Goal: Task Accomplishment & Management: Complete application form

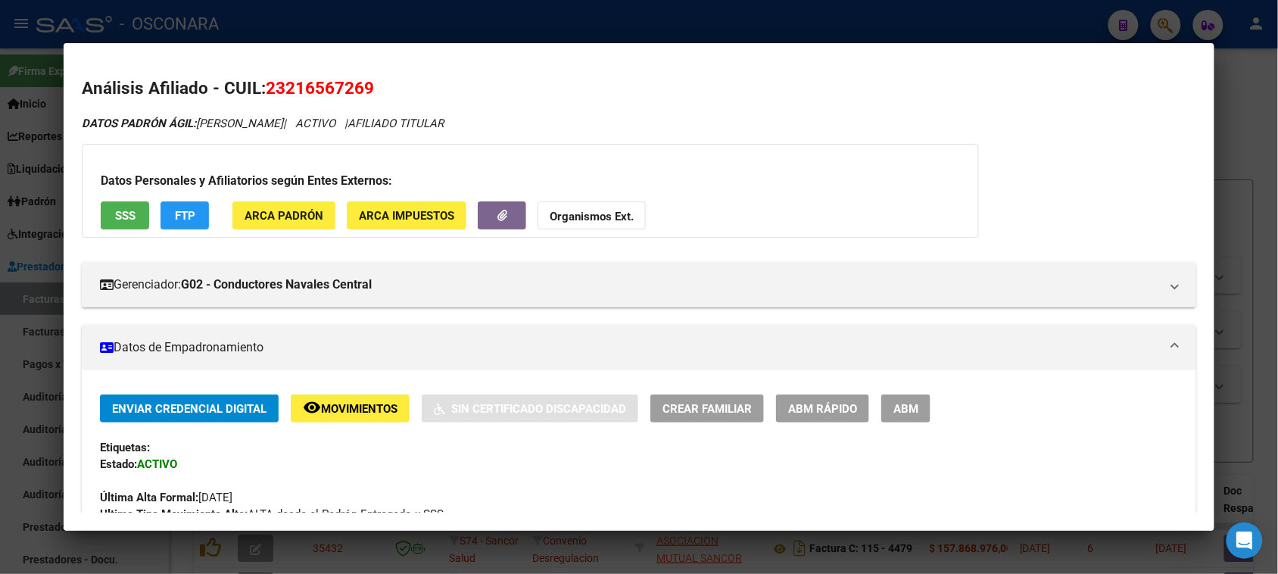
click at [650, 23] on div at bounding box center [639, 287] width 1278 height 574
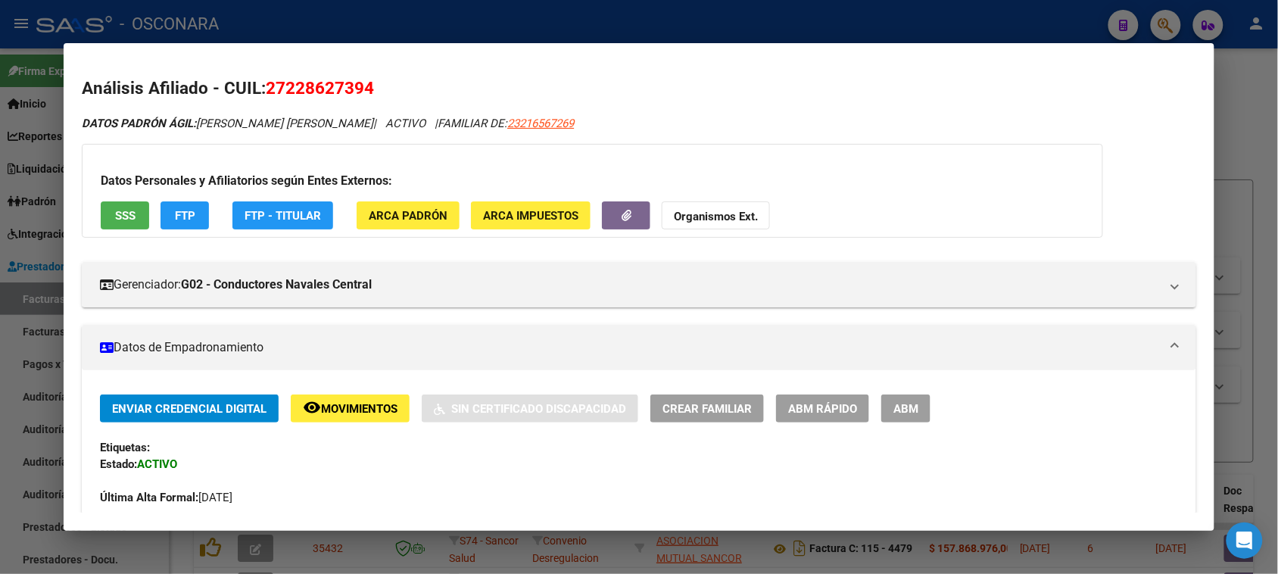
click at [623, 25] on div at bounding box center [639, 287] width 1278 height 574
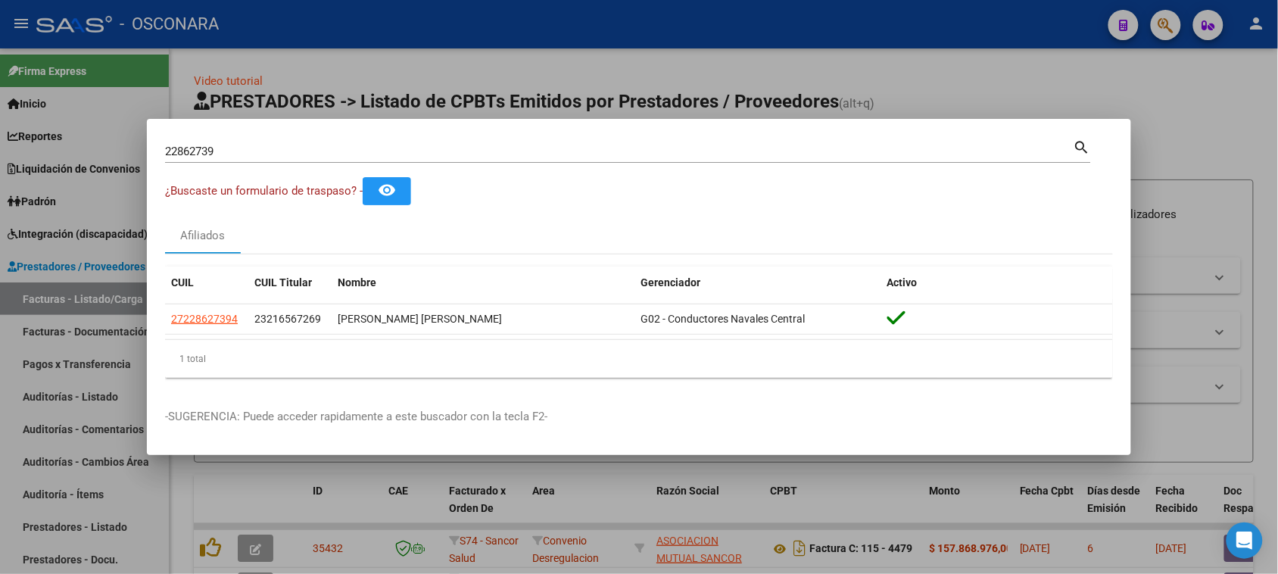
click at [93, 304] on div at bounding box center [639, 287] width 1278 height 574
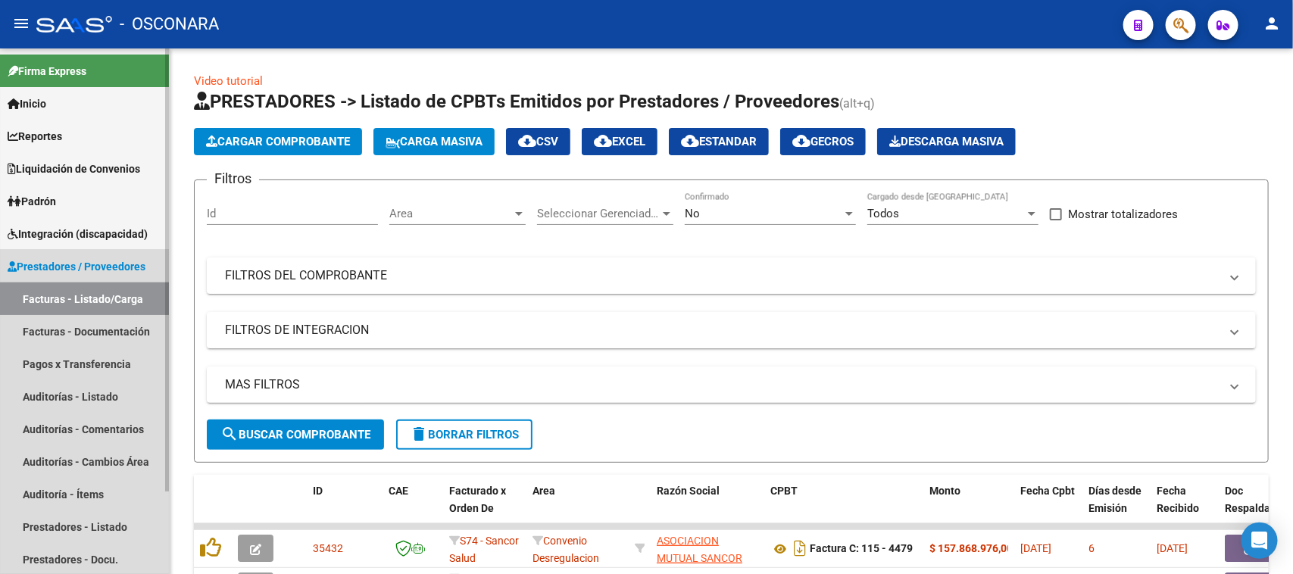
click at [96, 297] on link "Facturas - Listado/Carga" at bounding box center [84, 298] width 169 height 33
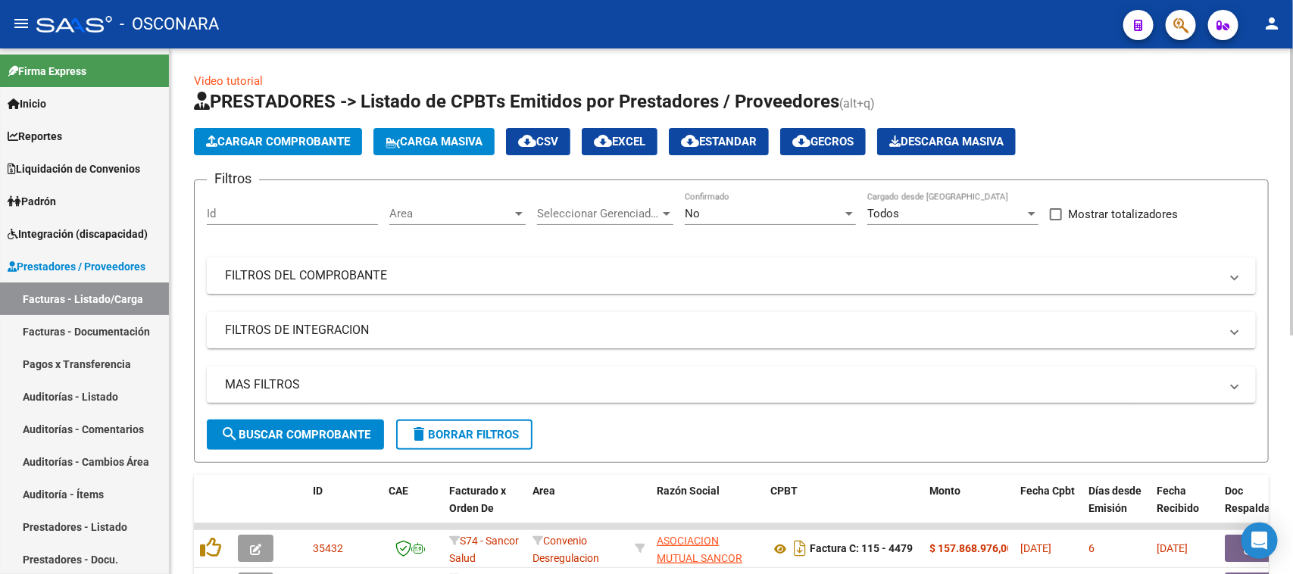
click at [334, 142] on span "Cargar Comprobante" at bounding box center [278, 142] width 144 height 14
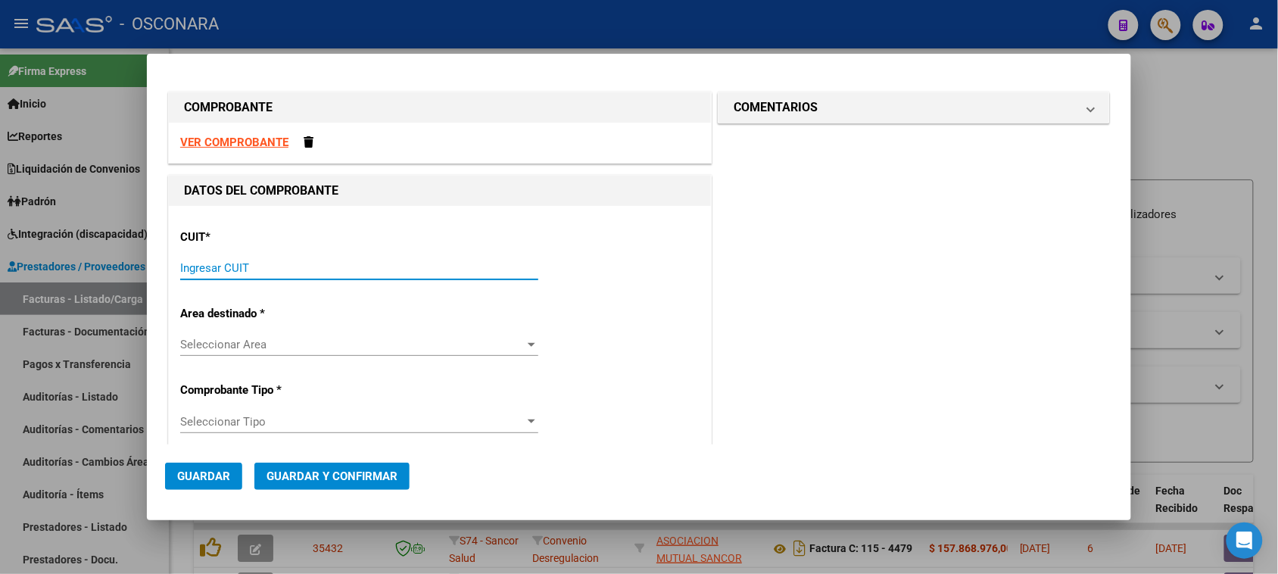
click at [335, 270] on input "Ingresar CUIT" at bounding box center [359, 268] width 358 height 14
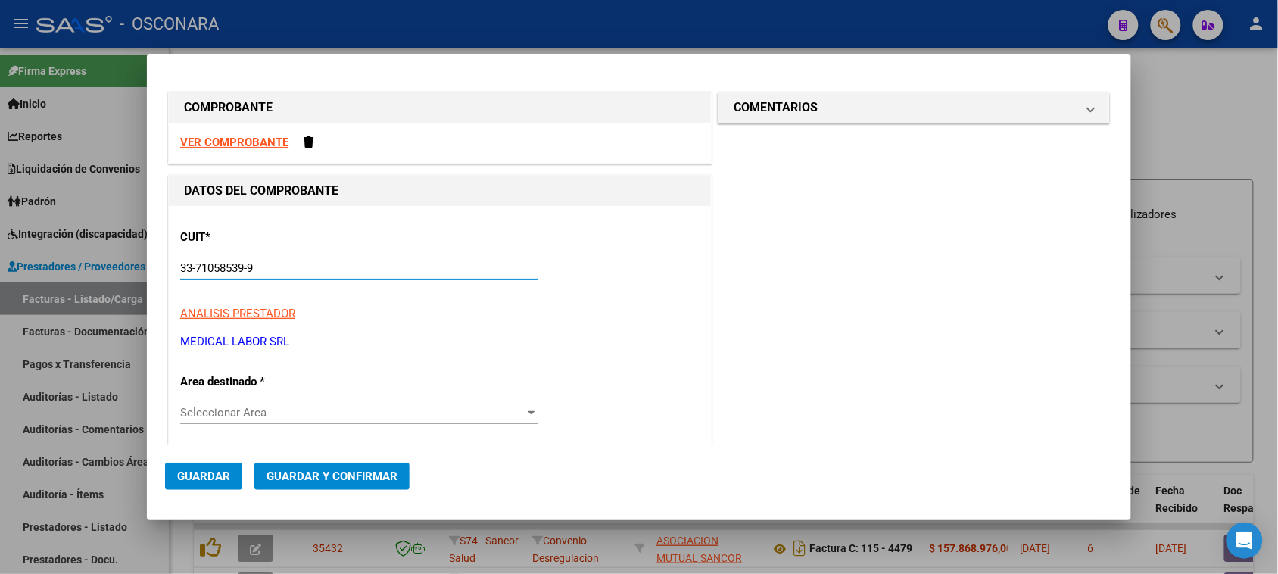
scroll to position [189, 0]
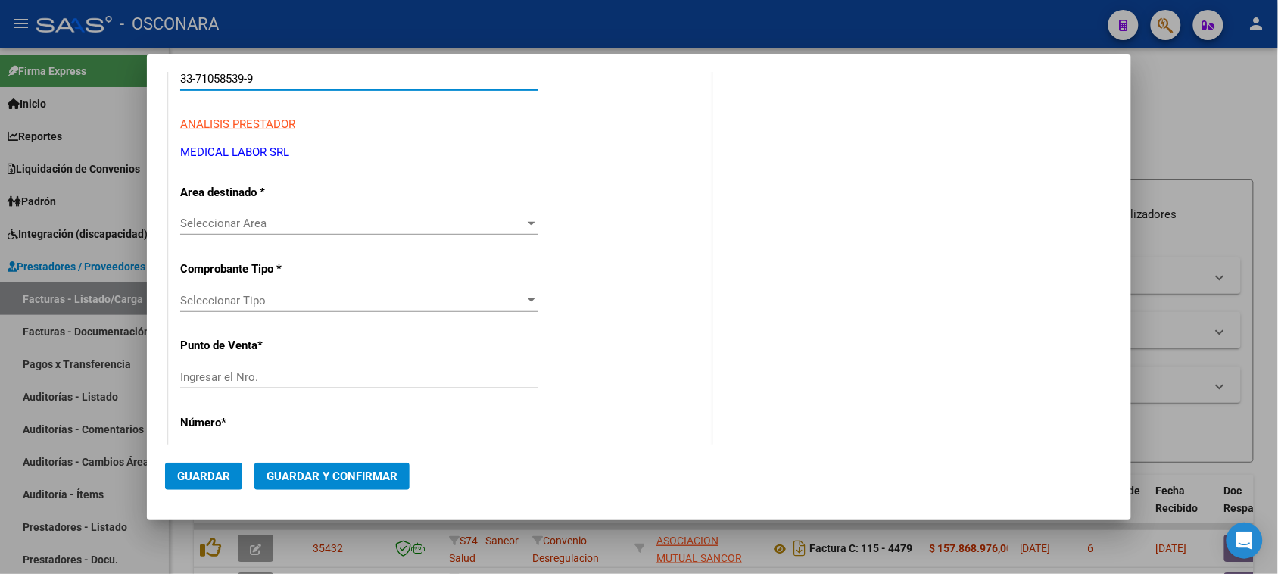
type input "33-71058539-9"
click at [270, 226] on span "Seleccionar Area" at bounding box center [352, 224] width 345 height 14
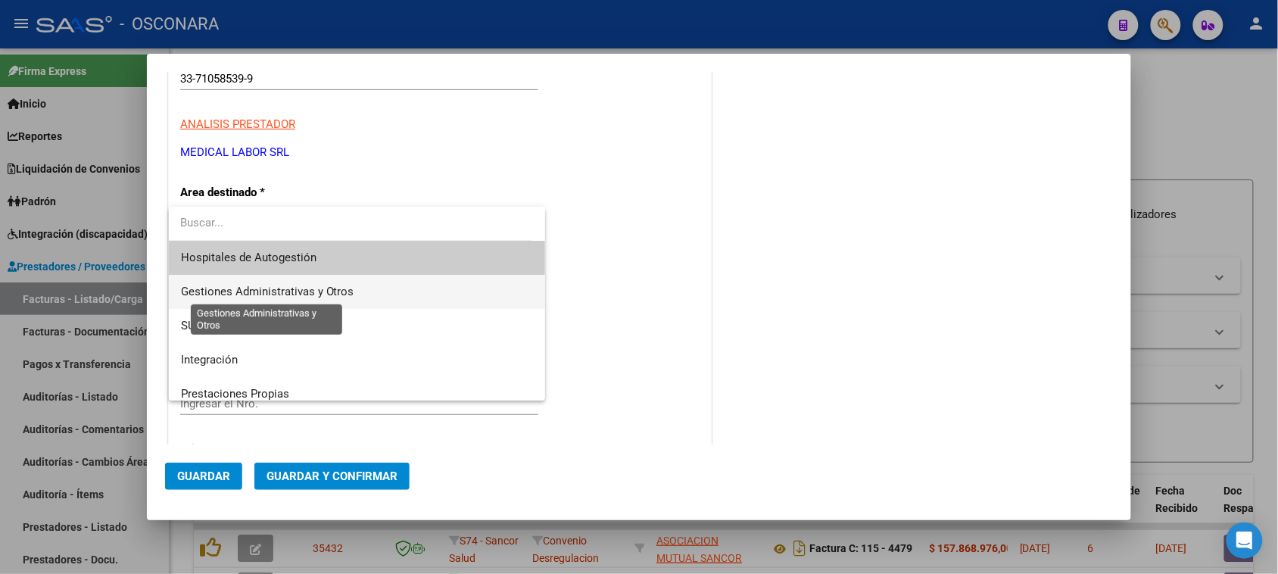
click at [263, 289] on span "Gestiones Administrativas y Otros" at bounding box center [267, 292] width 173 height 14
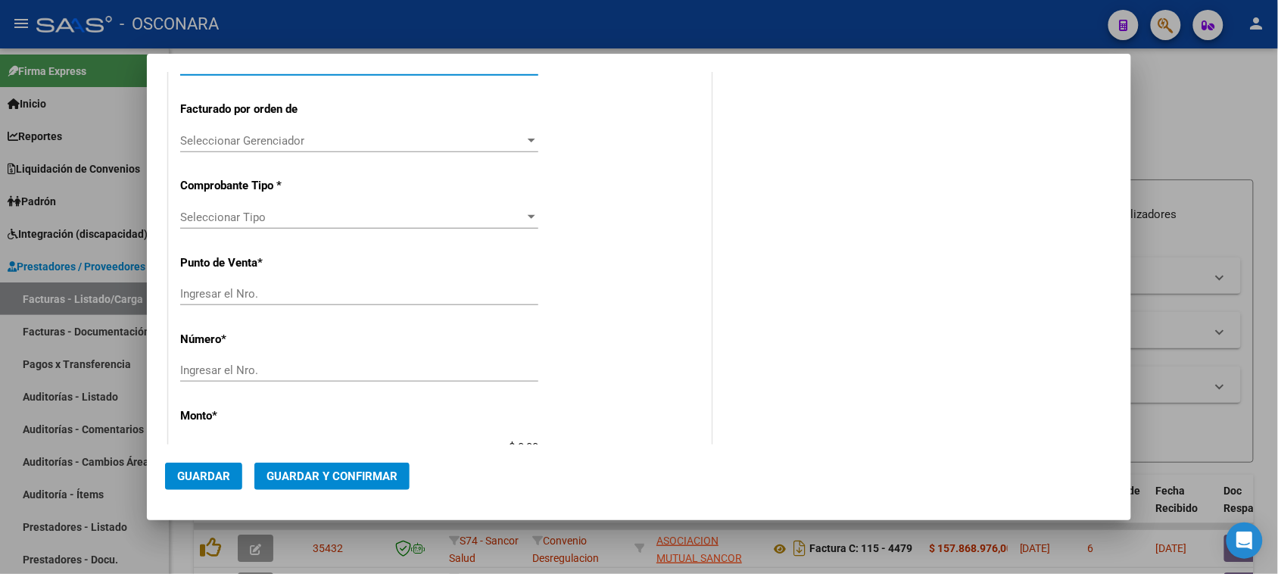
scroll to position [379, 0]
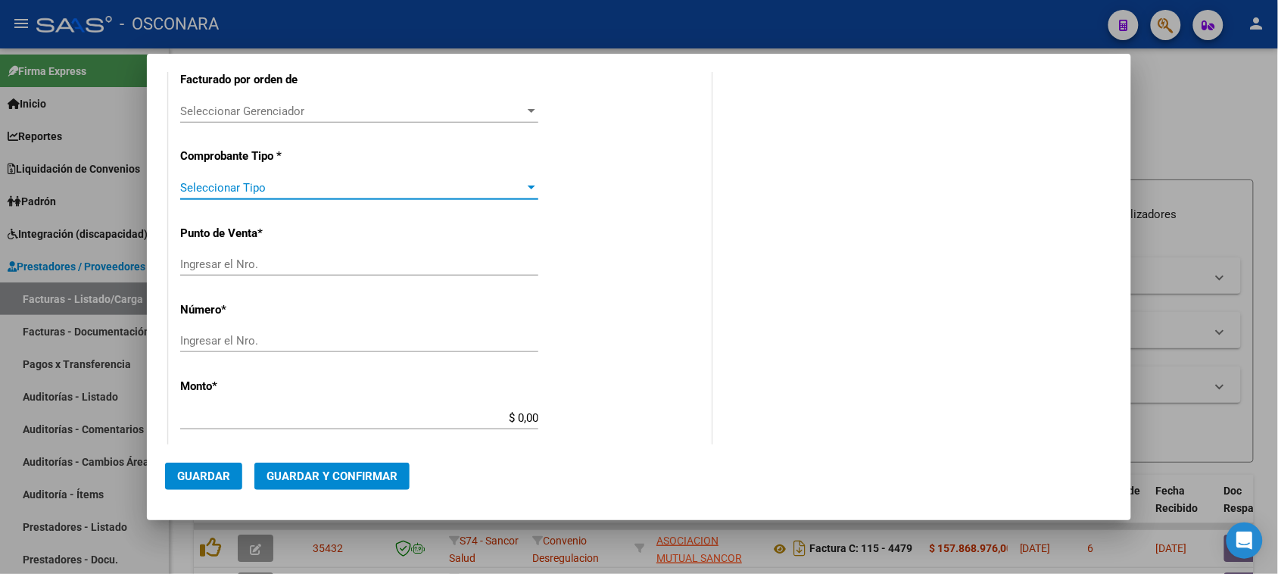
click at [240, 188] on span "Seleccionar Tipo" at bounding box center [352, 188] width 345 height 14
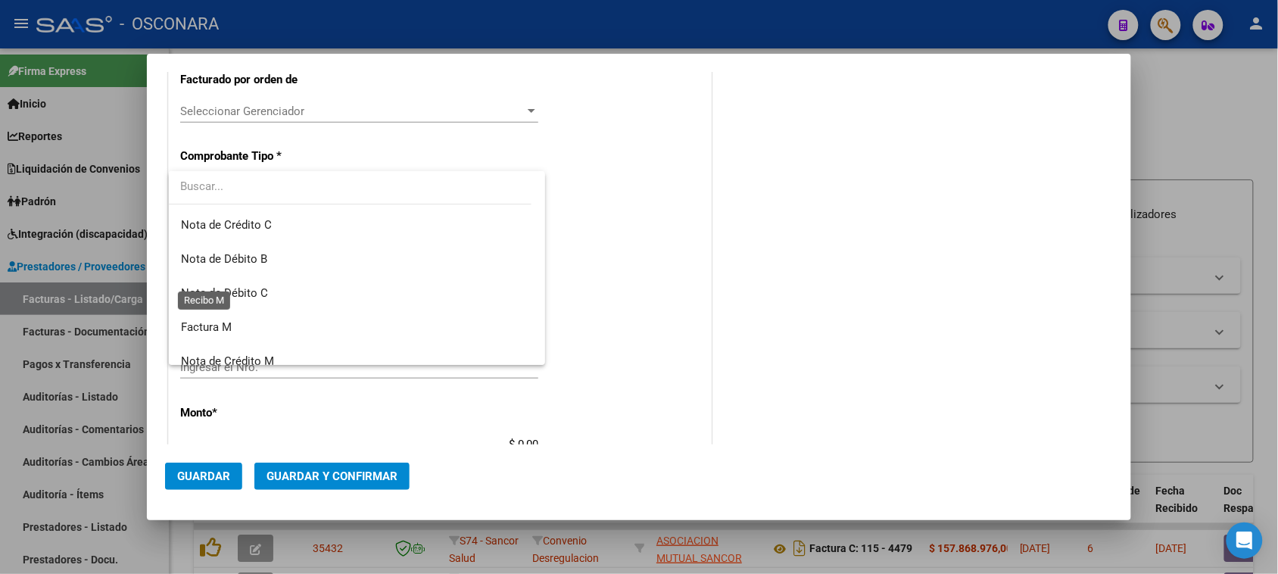
scroll to position [0, 0]
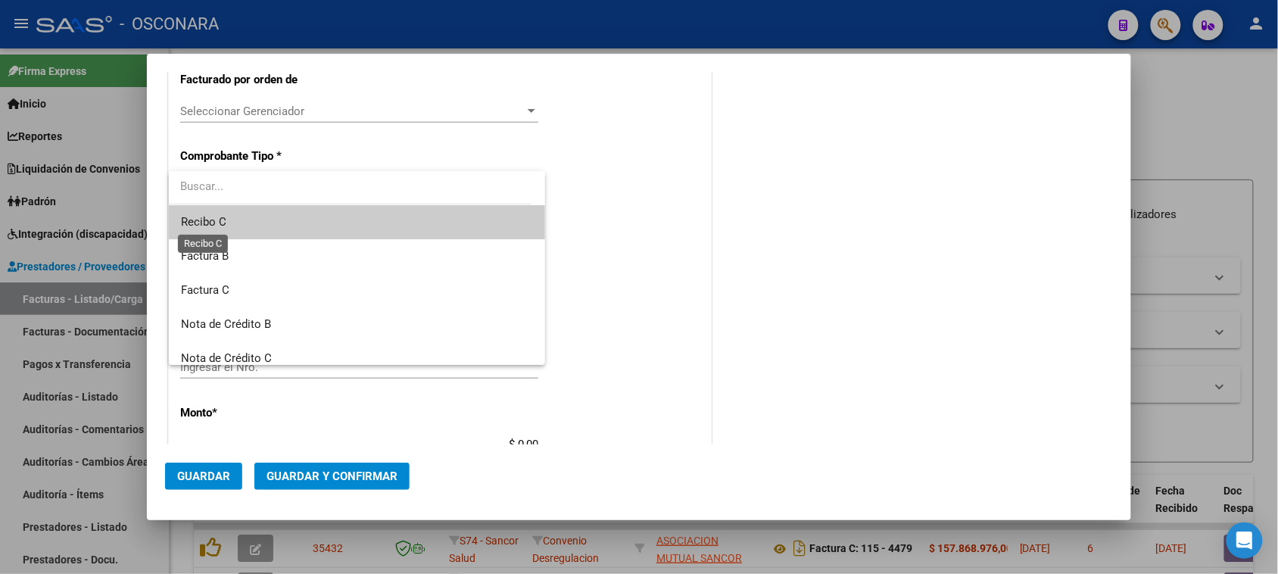
drag, startPoint x: 199, startPoint y: 221, endPoint x: 256, endPoint y: 229, distance: 57.3
click at [201, 220] on span "Recibo C" at bounding box center [203, 222] width 45 height 14
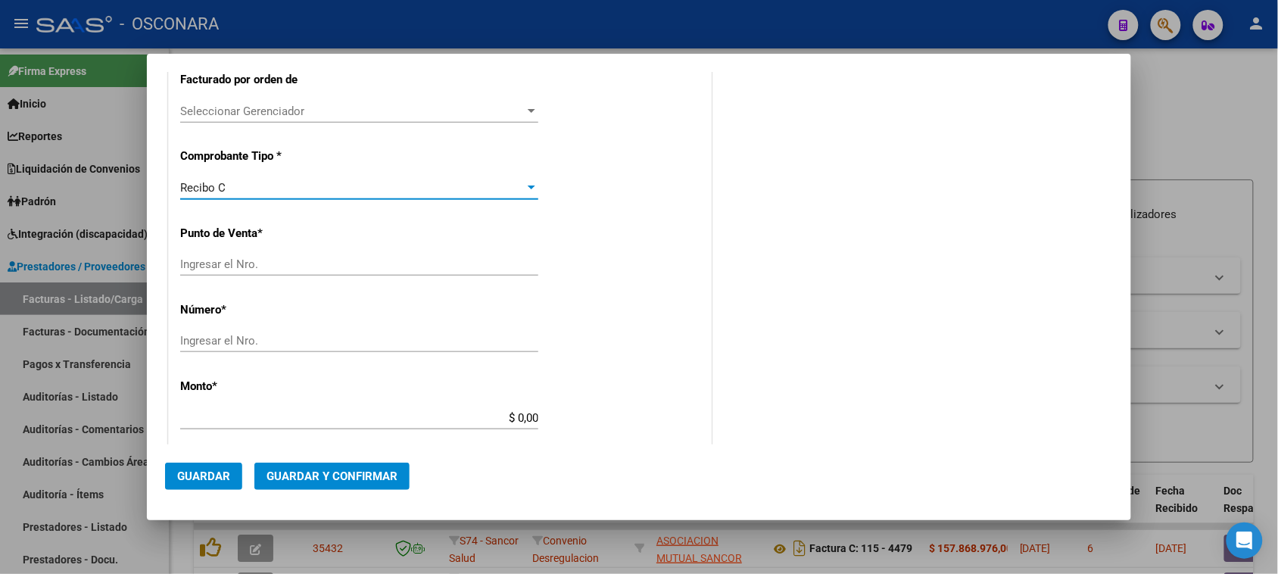
click at [220, 261] on input "Ingresar el Nro." at bounding box center [359, 264] width 358 height 14
type input "1"
click at [195, 342] on input "Ingresar el Nro." at bounding box center [359, 341] width 358 height 14
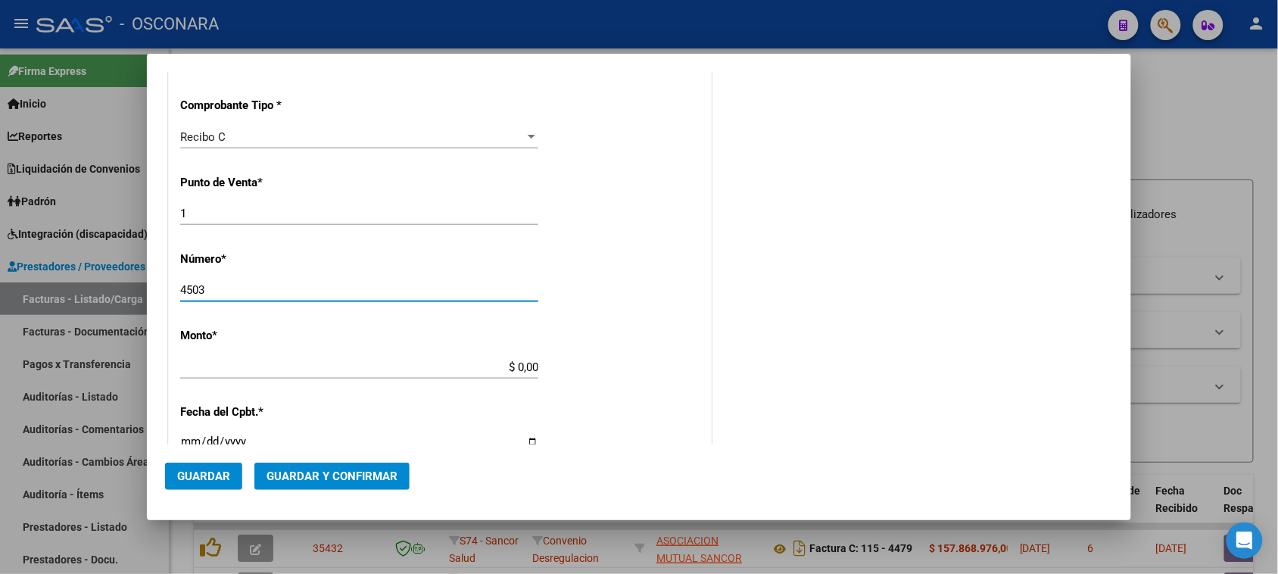
scroll to position [473, 0]
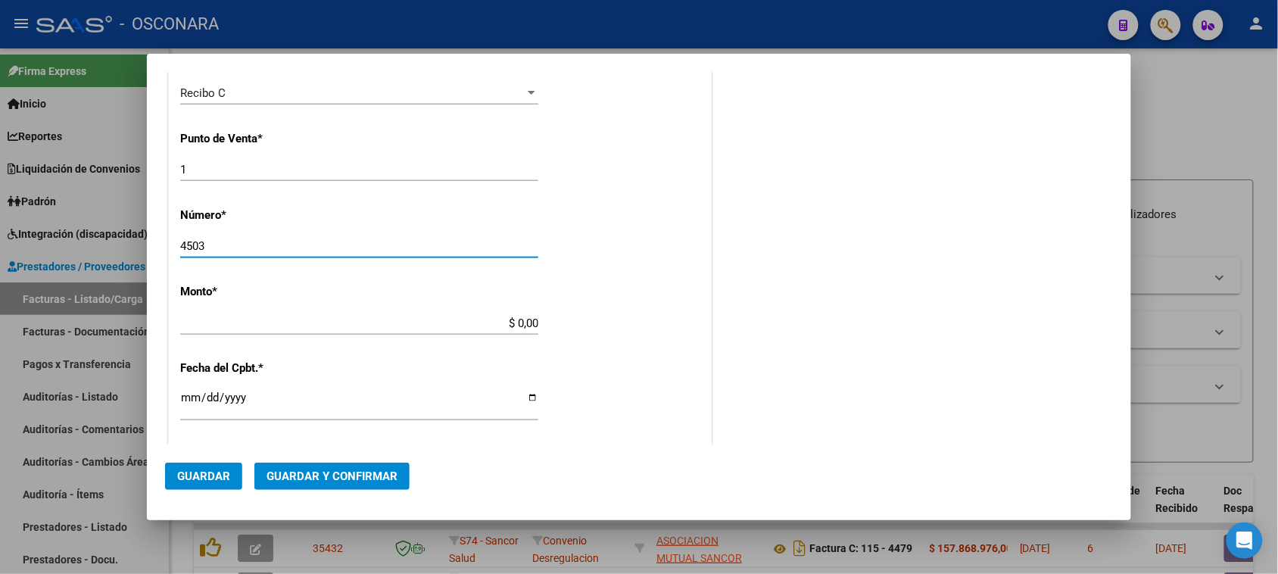
type input "4503"
drag, startPoint x: 550, startPoint y: 326, endPoint x: 690, endPoint y: 320, distance: 140.2
click at [689, 323] on div "CUIT * 33-71058539-9 Ingresar CUIT ANALISIS PRESTADOR MEDICAL LABOR SRL ARCA Pa…" at bounding box center [440, 308] width 542 height 1150
type input "$ 65.000,00"
click at [186, 401] on input "Ingresar la fecha" at bounding box center [359, 404] width 358 height 24
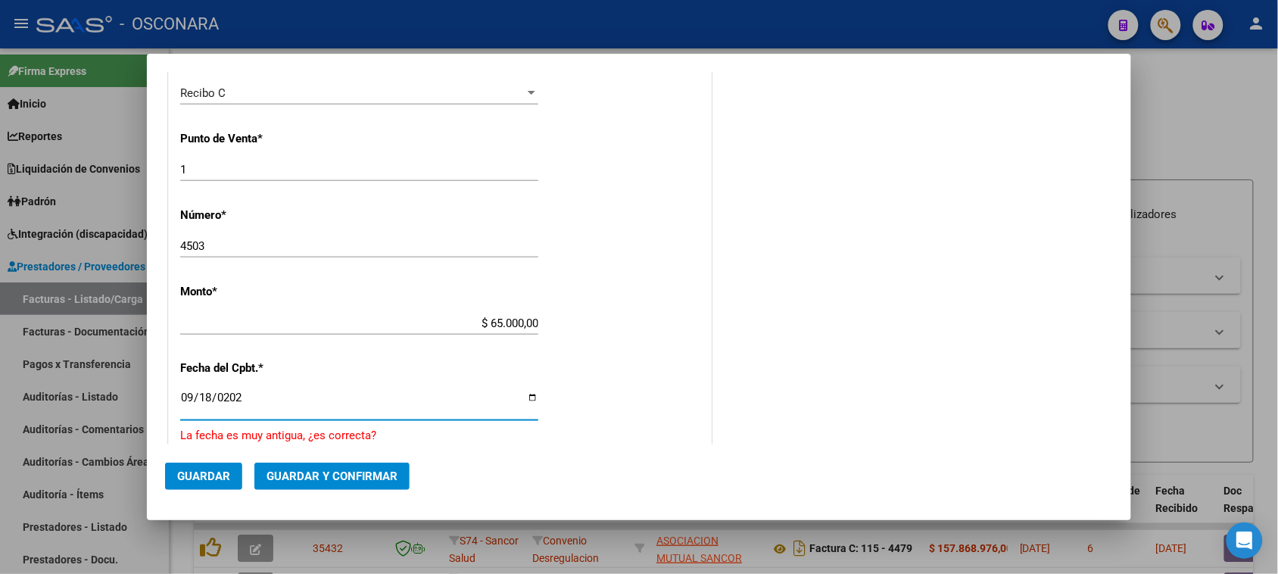
type input "[DATE]"
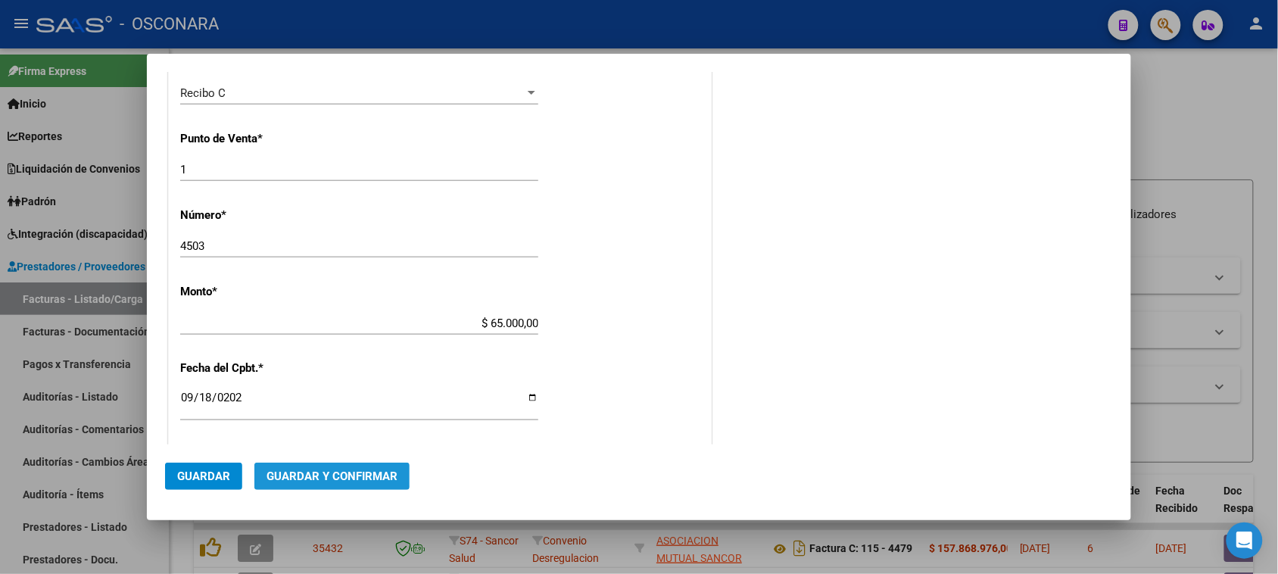
click at [326, 474] on span "Guardar y Confirmar" at bounding box center [332, 477] width 131 height 14
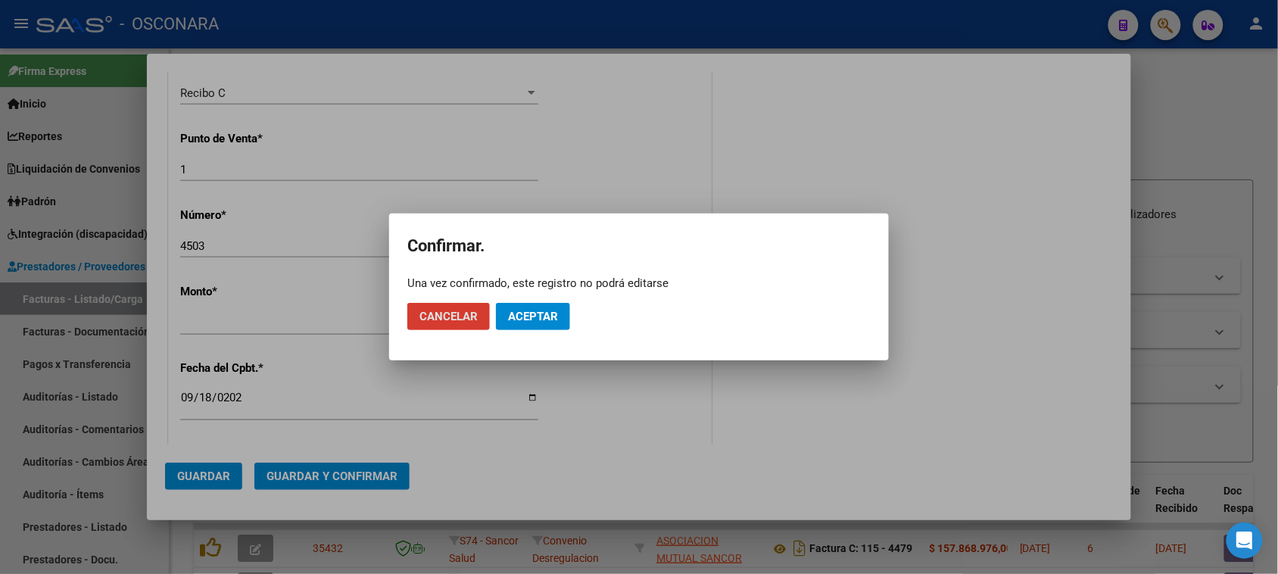
click at [520, 324] on button "Aceptar" at bounding box center [533, 316] width 74 height 27
click at [553, 319] on span "Guardar igualmente." at bounding box center [572, 317] width 128 height 14
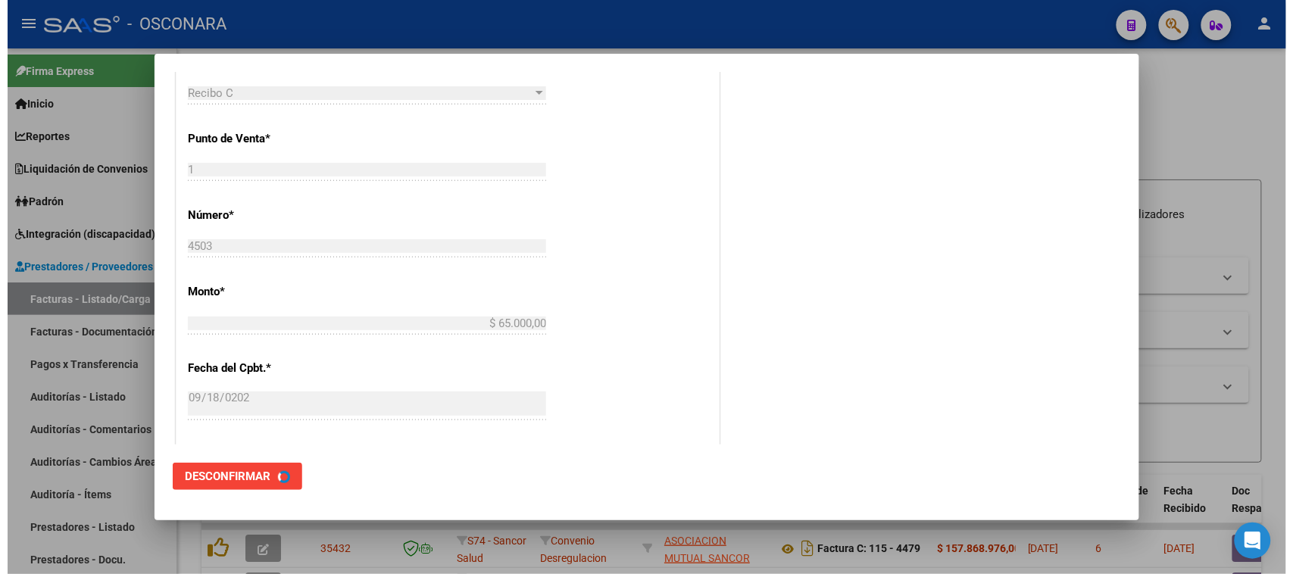
scroll to position [0, 0]
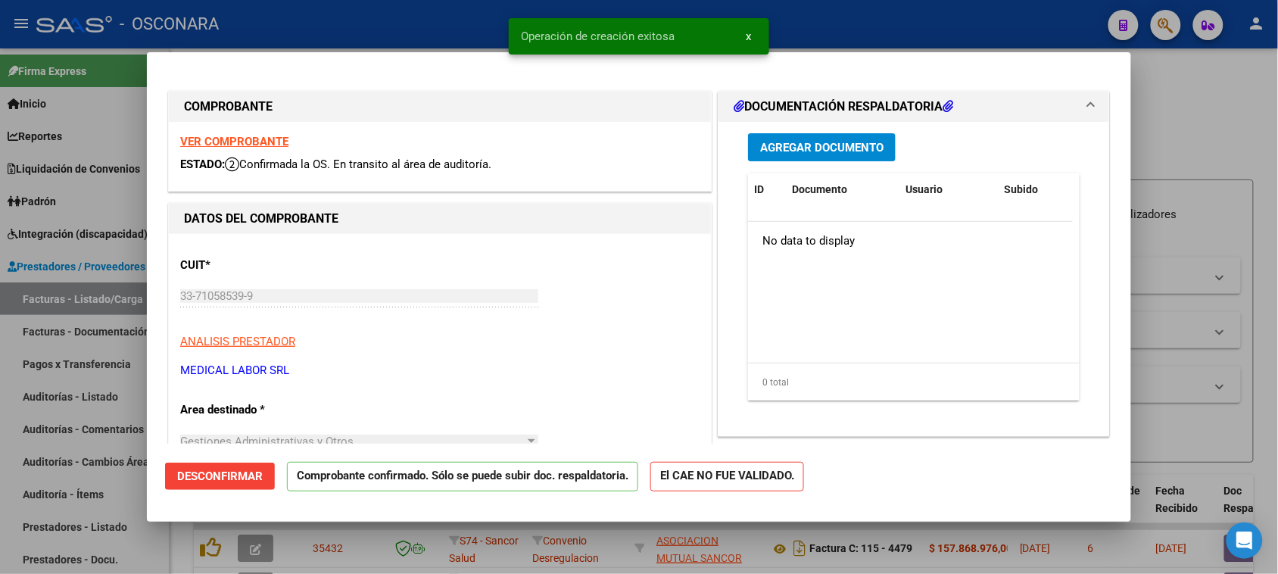
click at [0, 445] on div at bounding box center [639, 287] width 1278 height 574
type input "$ 0,00"
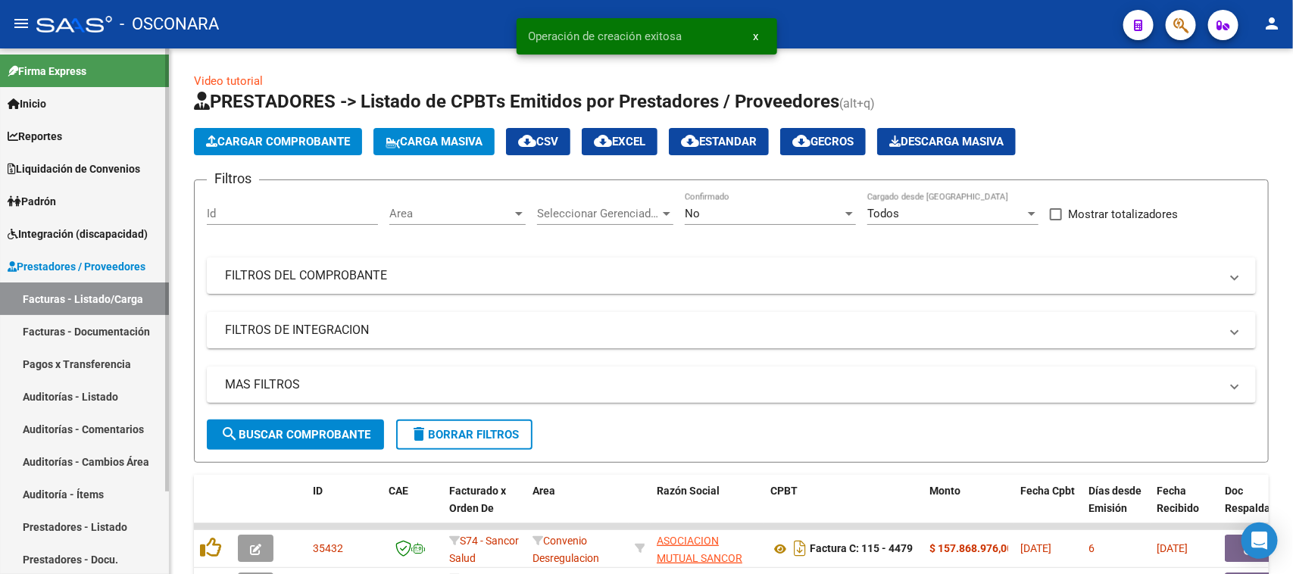
click at [27, 399] on link "Auditorías - Listado" at bounding box center [84, 396] width 169 height 33
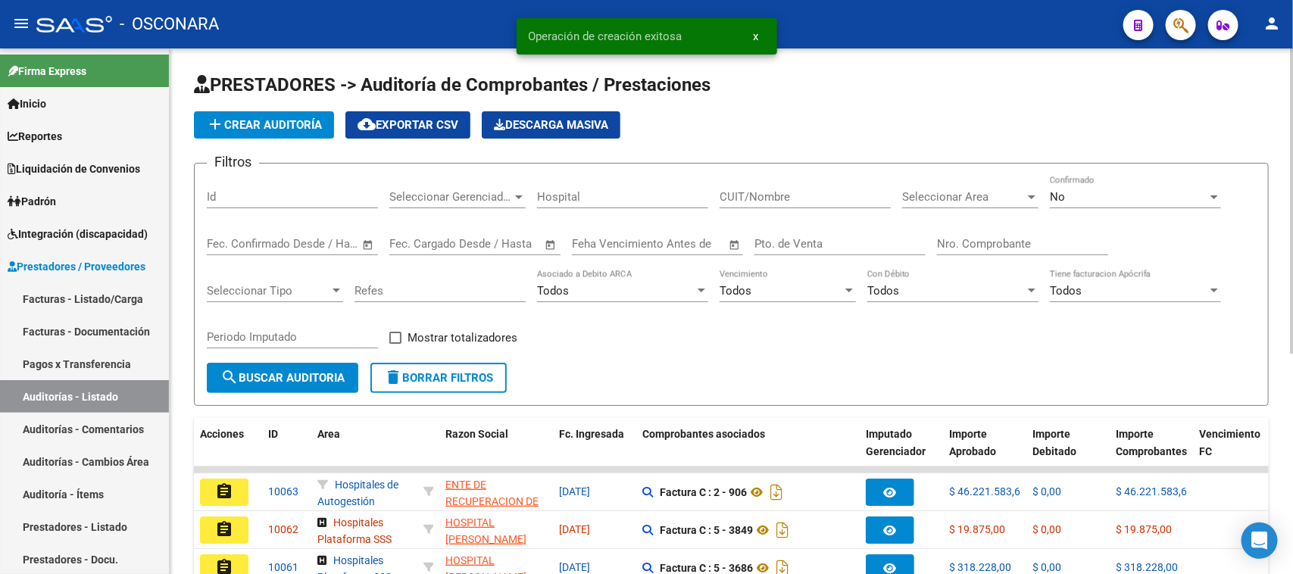
click at [236, 126] on span "add Crear Auditoría" at bounding box center [264, 125] width 116 height 14
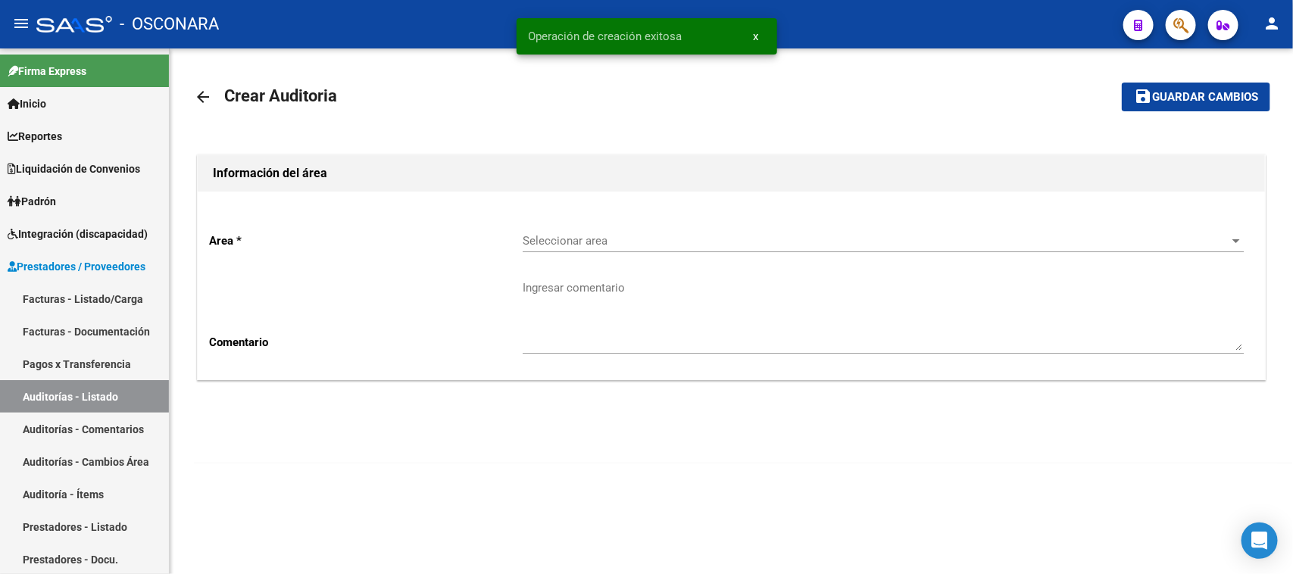
click at [606, 236] on span "Seleccionar area" at bounding box center [876, 241] width 707 height 14
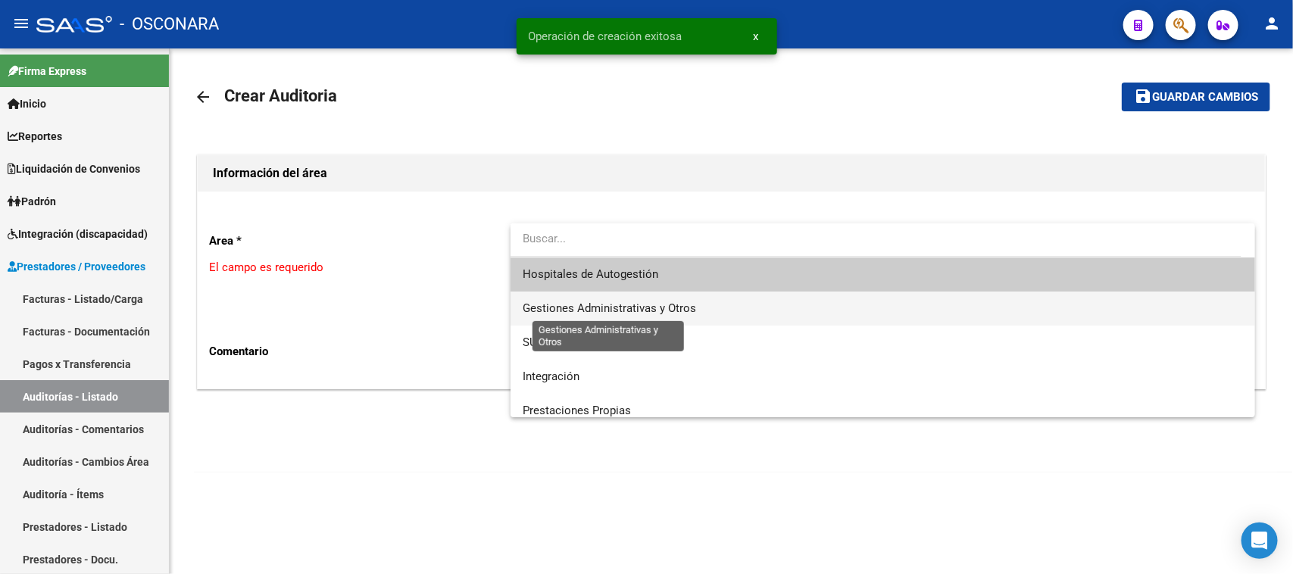
click at [604, 304] on span "Gestiones Administrativas y Otros" at bounding box center [609, 308] width 173 height 14
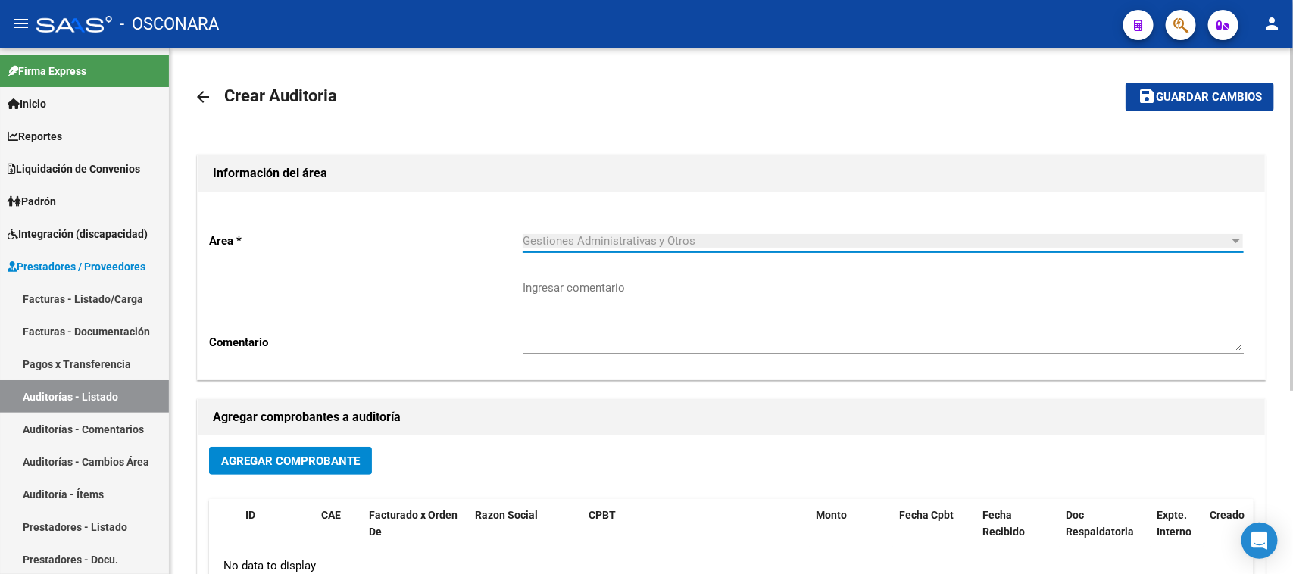
click at [244, 466] on button "Agregar Comprobante" at bounding box center [290, 461] width 163 height 28
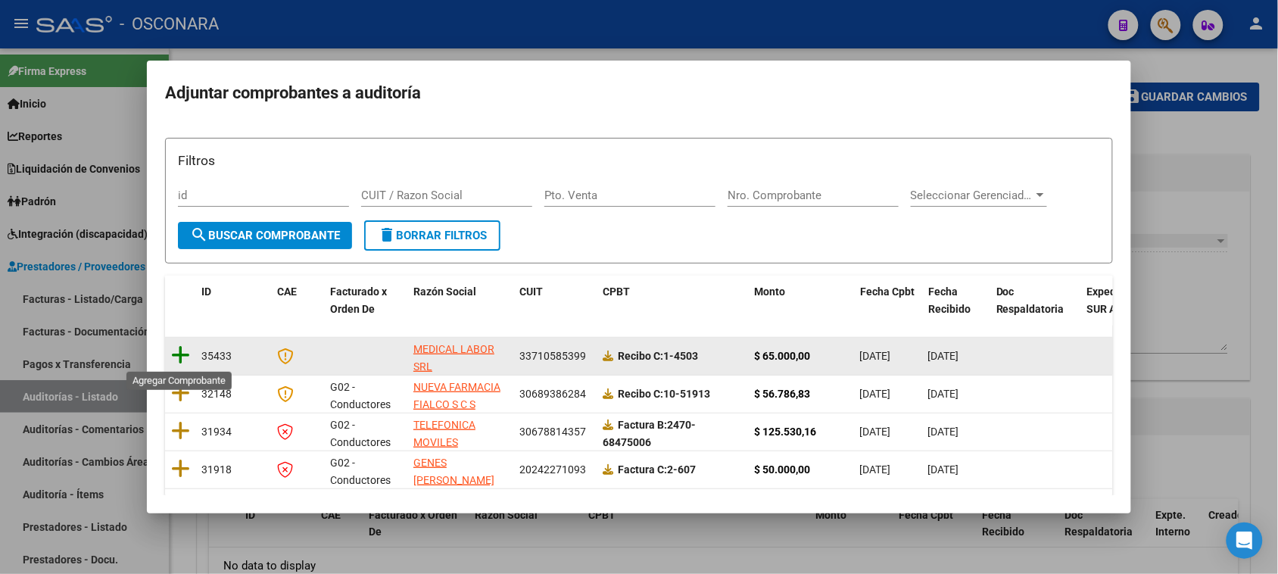
click at [174, 354] on icon at bounding box center [180, 355] width 19 height 21
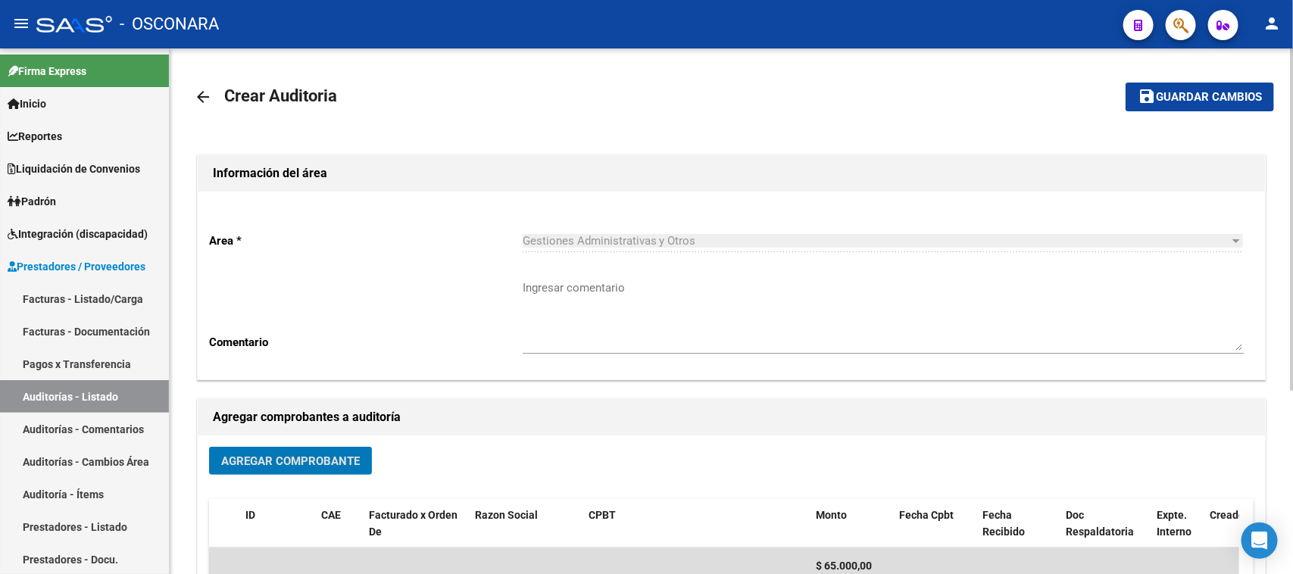
click at [1178, 100] on span "Guardar cambios" at bounding box center [1209, 98] width 106 height 14
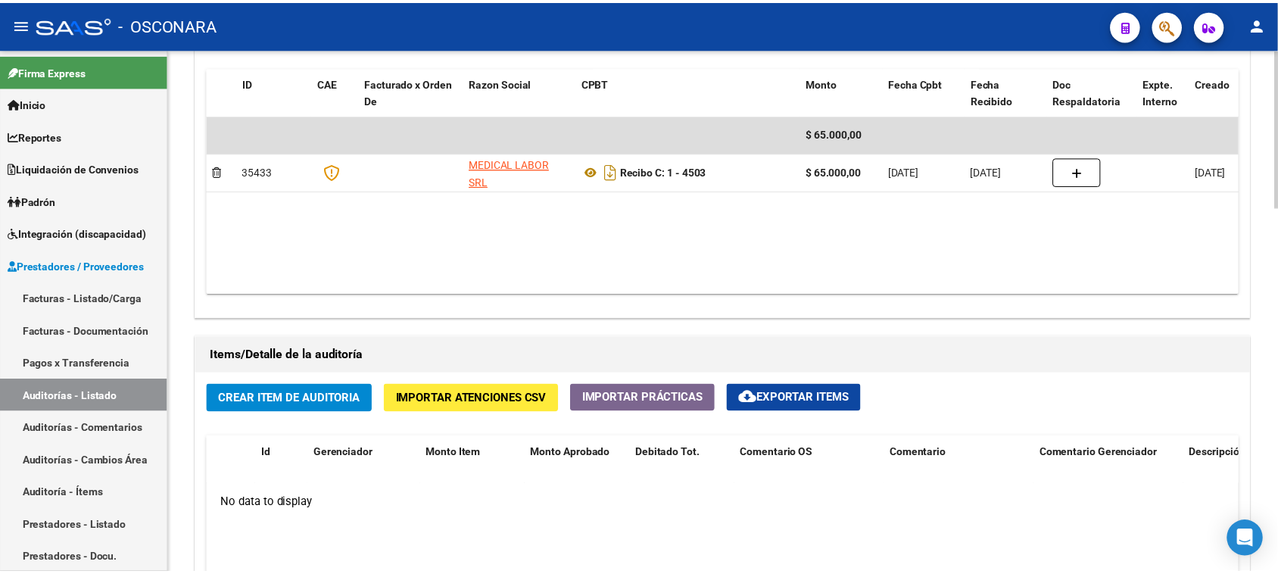
scroll to position [852, 0]
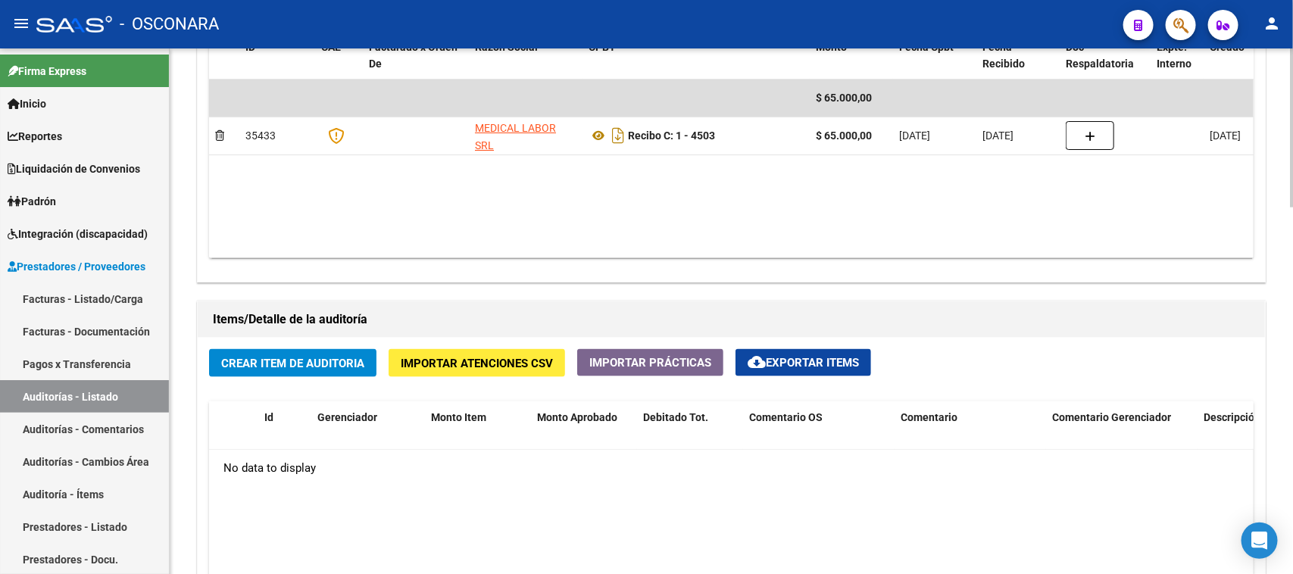
click at [326, 364] on span "Crear Item de Auditoria" at bounding box center [292, 364] width 143 height 14
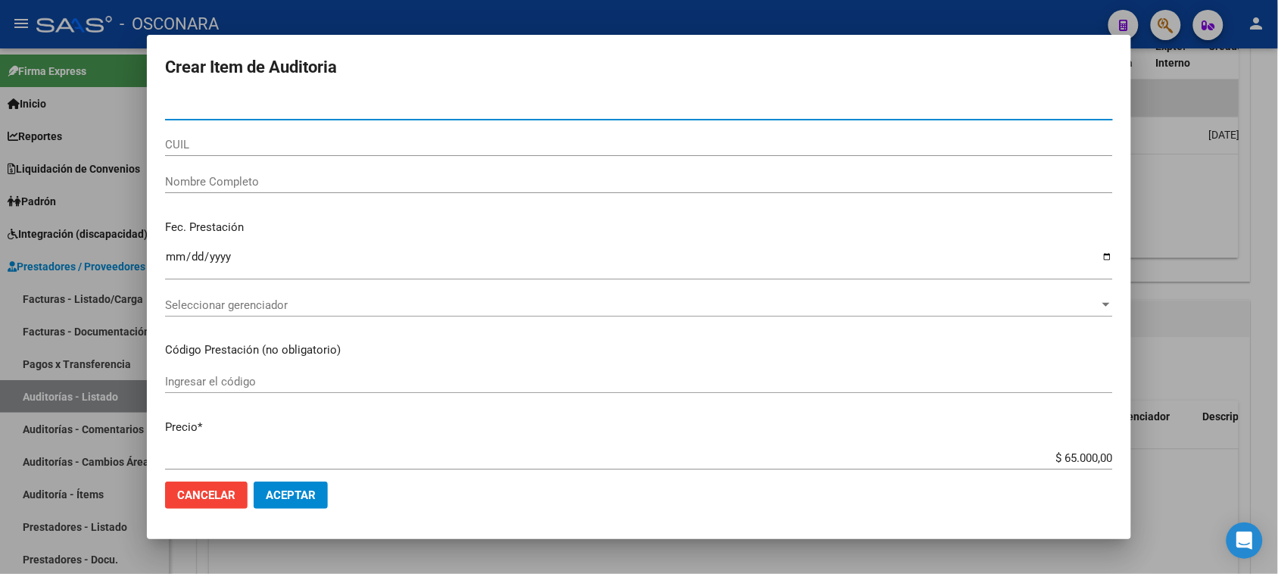
paste input "41766799"
type input "41766799"
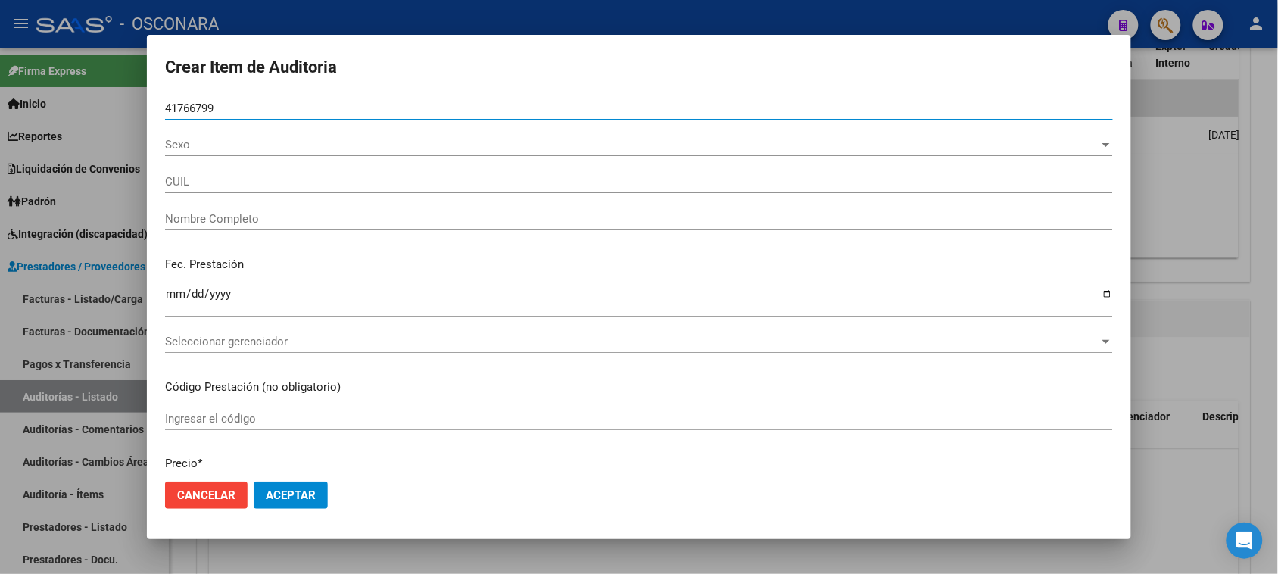
type input "20417667998"
type input "[PERSON_NAME]"
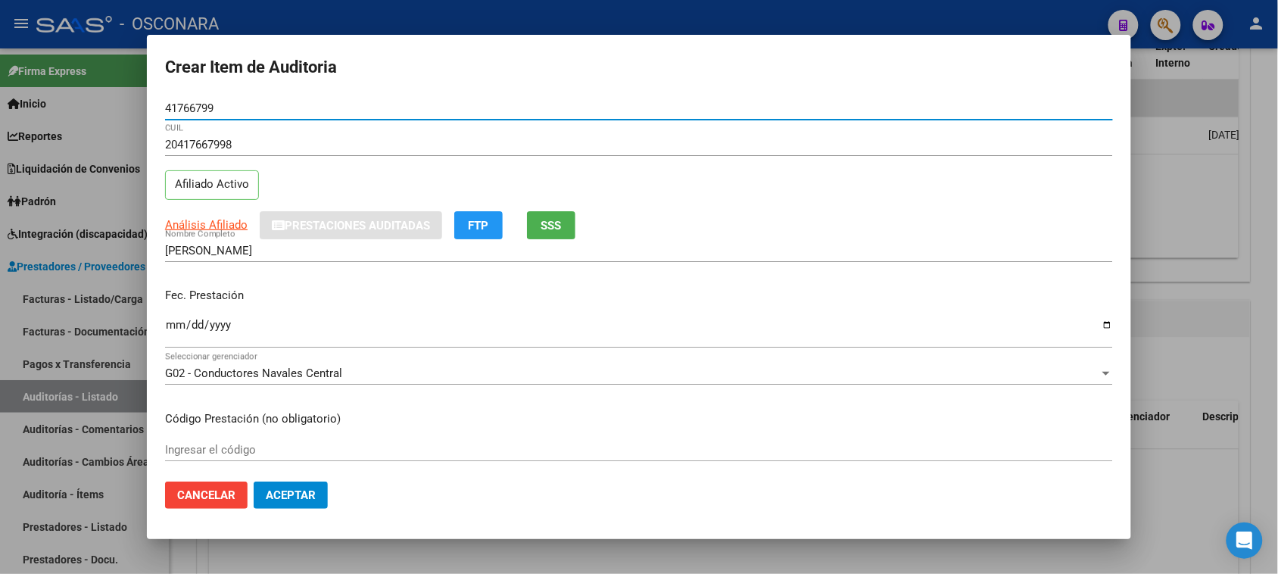
type input "41766799"
click at [171, 327] on input "Ingresar la fecha" at bounding box center [639, 331] width 948 height 24
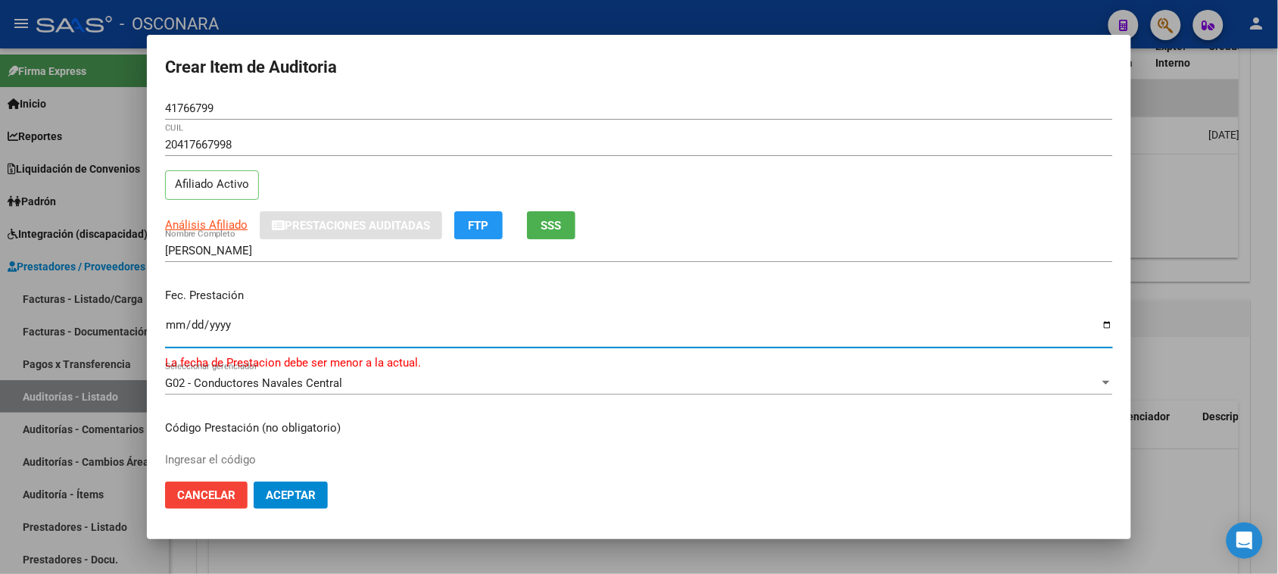
click at [168, 328] on input "[DATE]" at bounding box center [639, 331] width 948 height 24
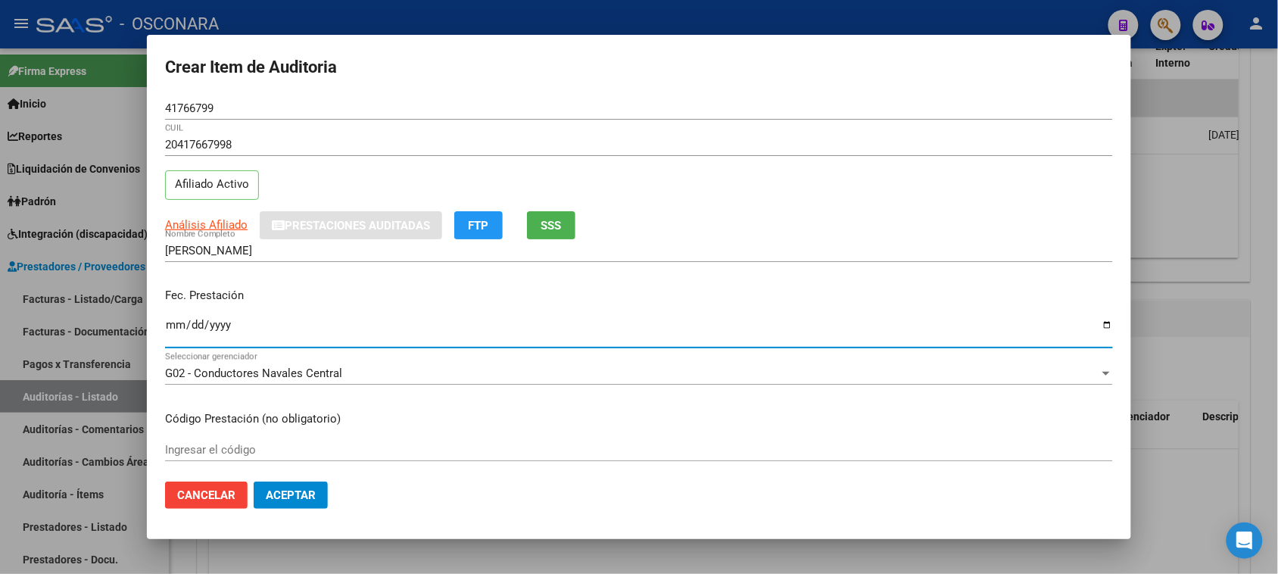
type input "[DATE]"
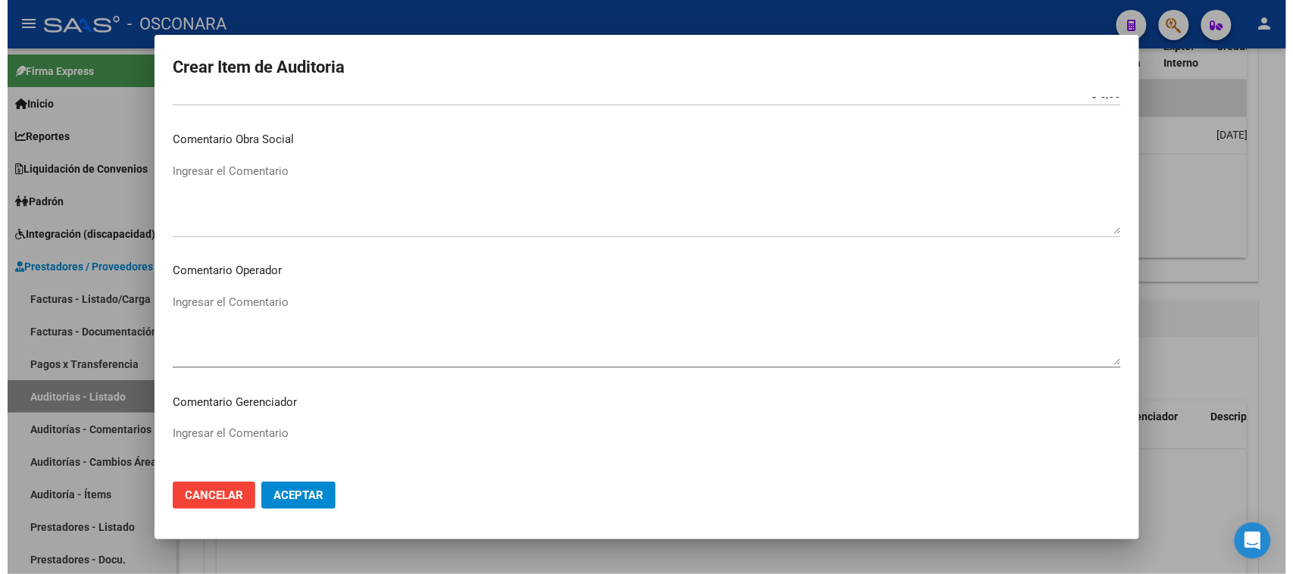
scroll to position [989, 0]
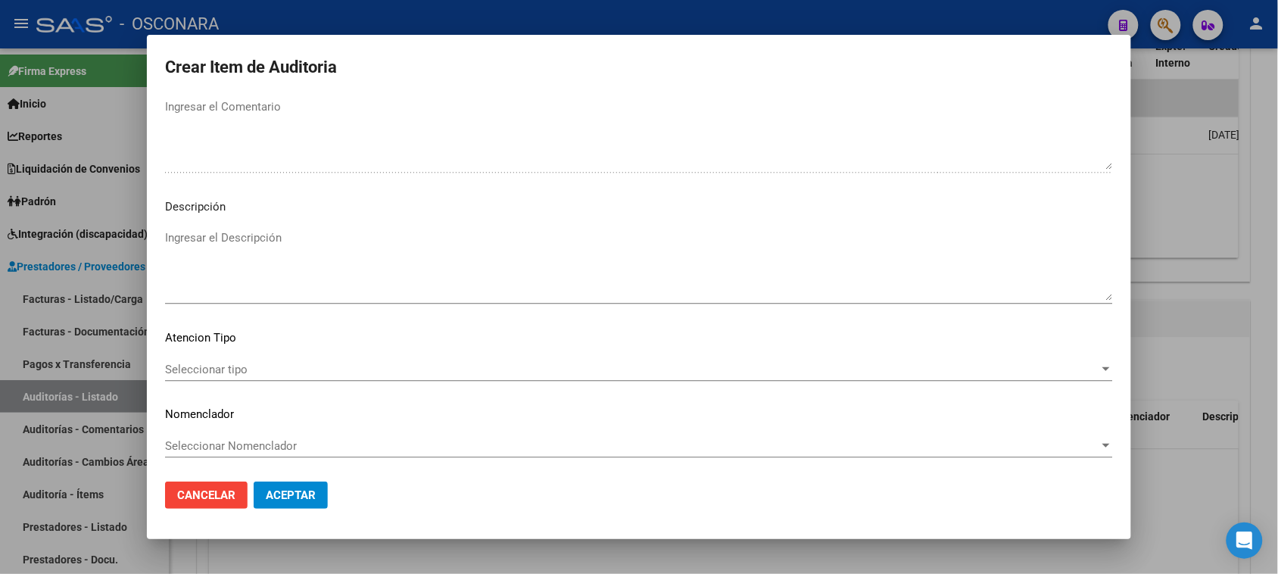
click at [265, 274] on textarea "Ingresar el Descripción" at bounding box center [639, 264] width 948 height 71
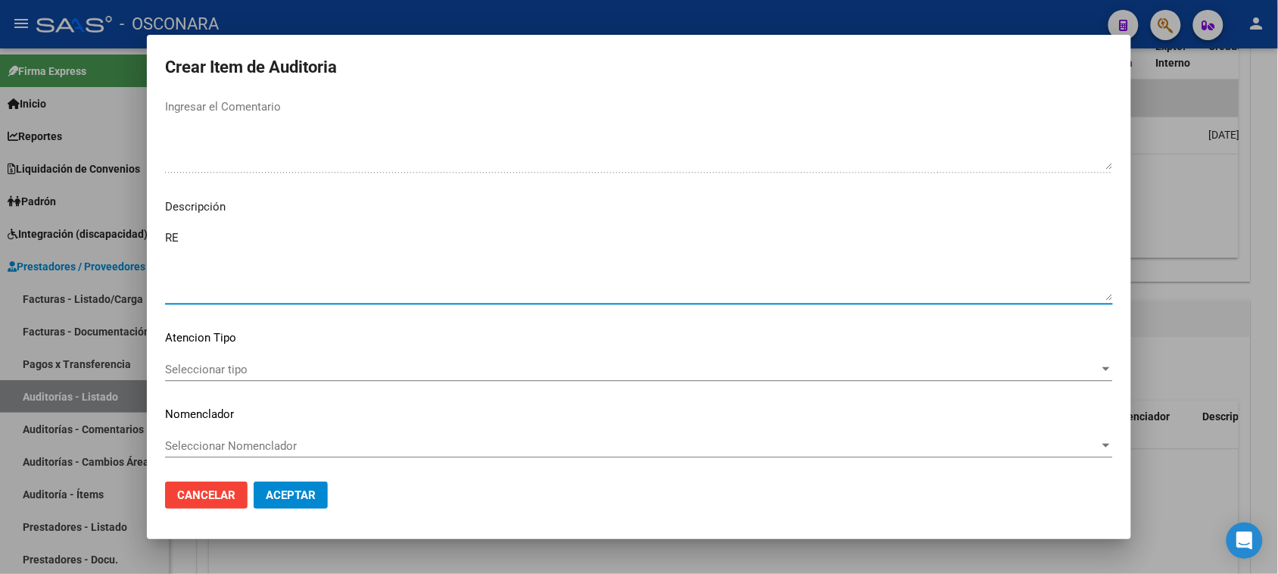
type textarea "R"
type textarea "LIBRETA DE EMBARQUE"
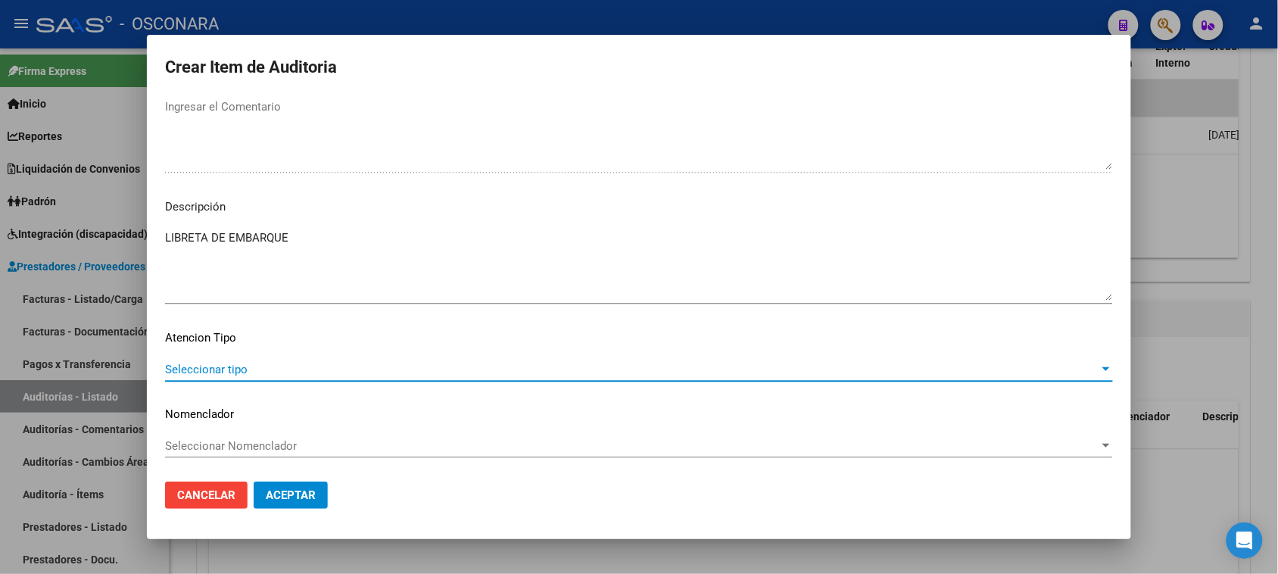
click at [210, 366] on span "Seleccionar tipo" at bounding box center [632, 370] width 934 height 14
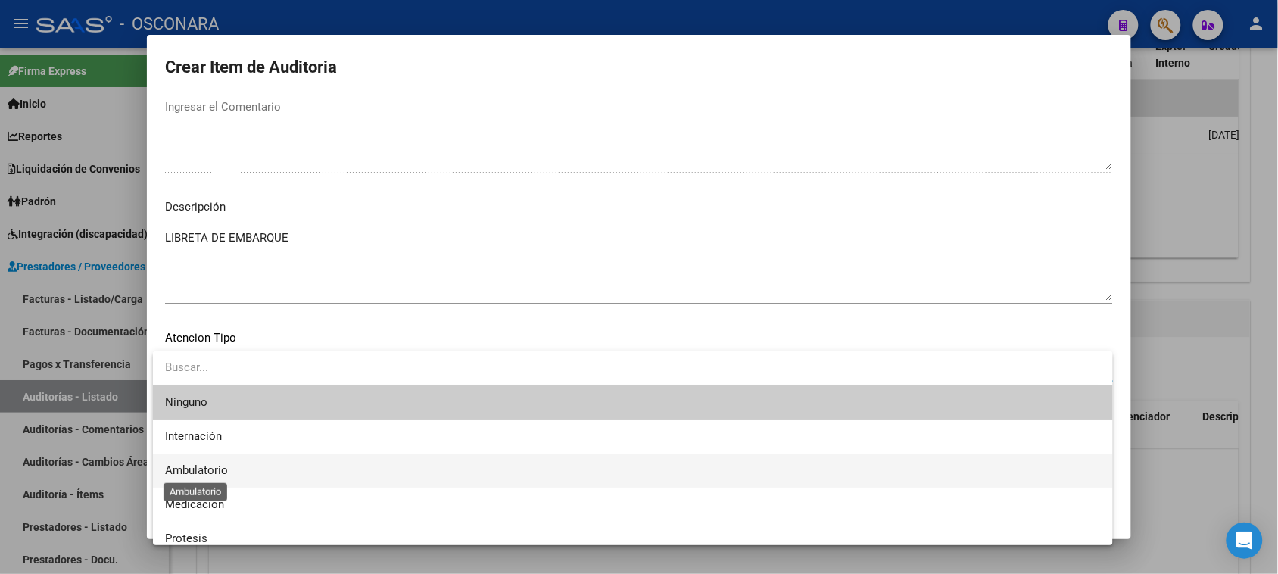
click at [186, 467] on span "Ambulatorio" at bounding box center [196, 470] width 63 height 14
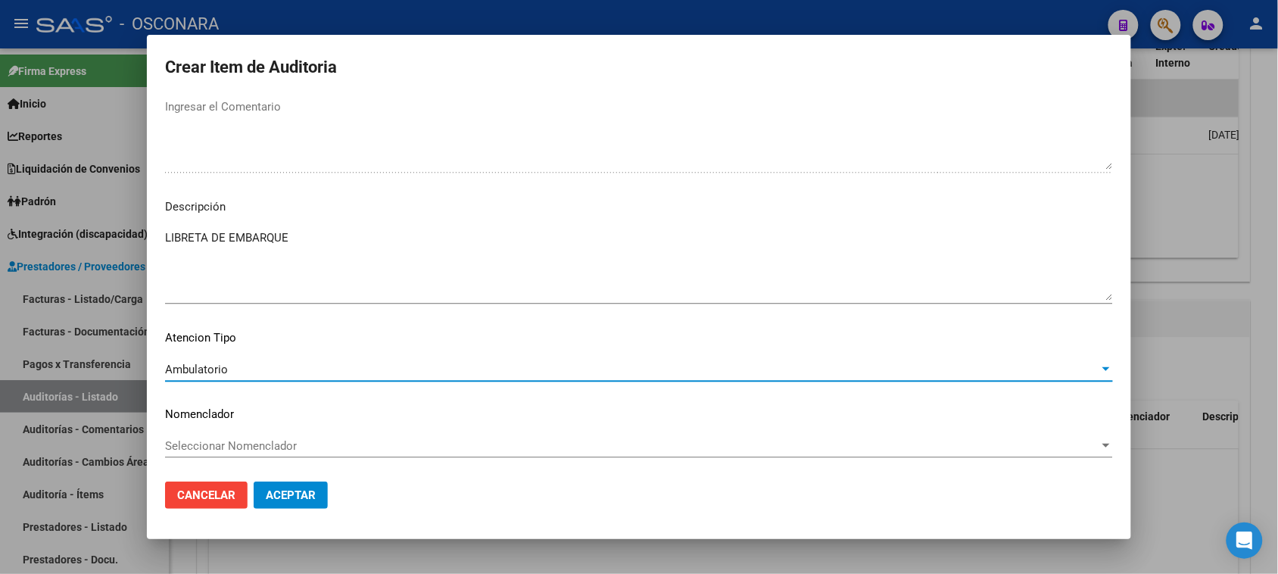
click at [290, 497] on span "Aceptar" at bounding box center [291, 495] width 50 height 14
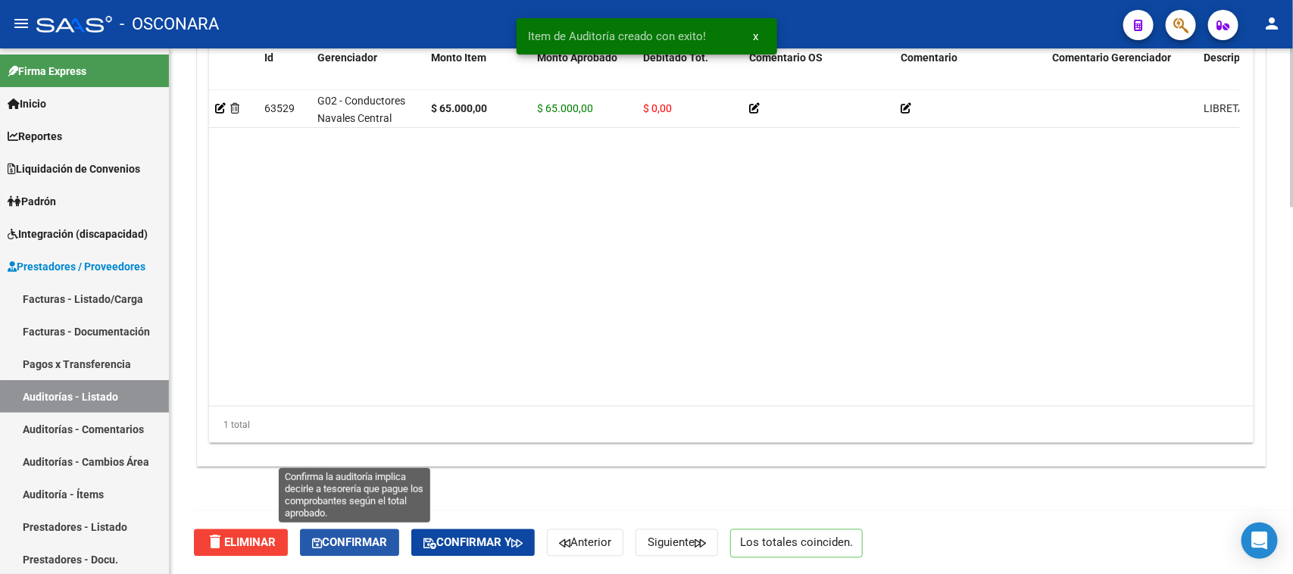
click at [354, 536] on span "Confirmar" at bounding box center [349, 543] width 75 height 14
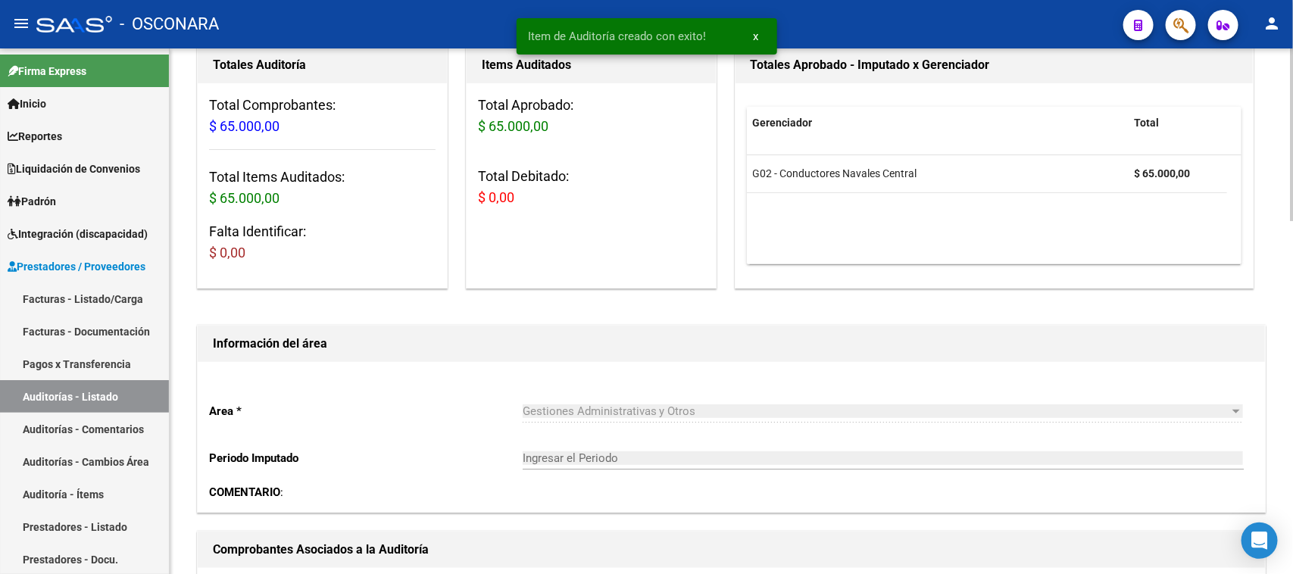
scroll to position [95, 0]
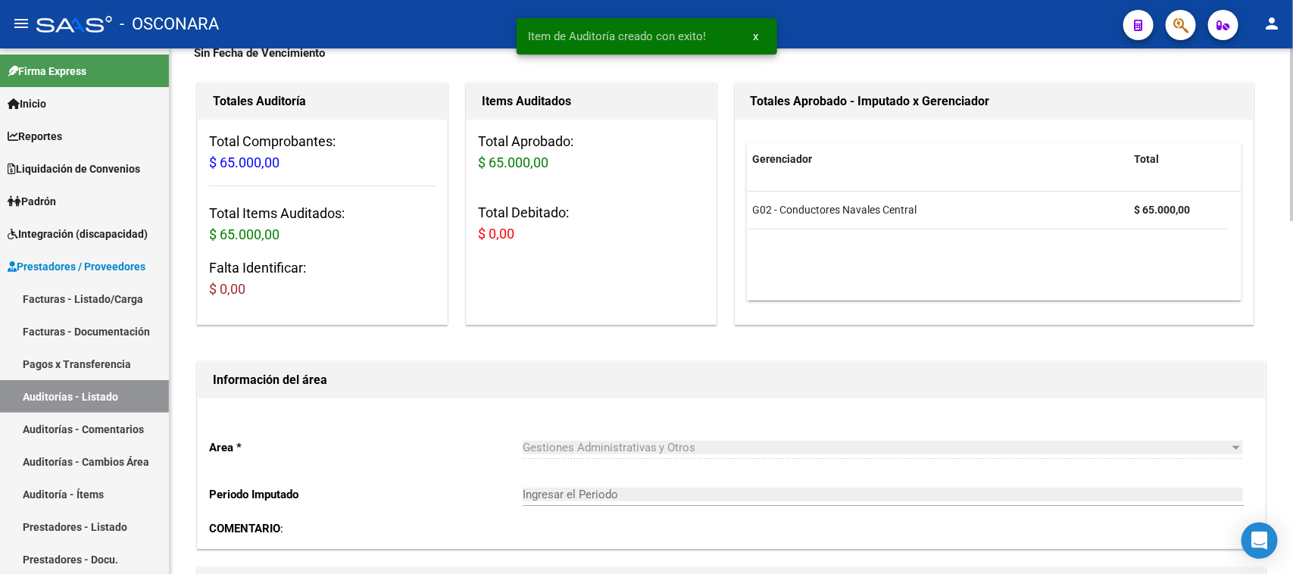
type input "202509"
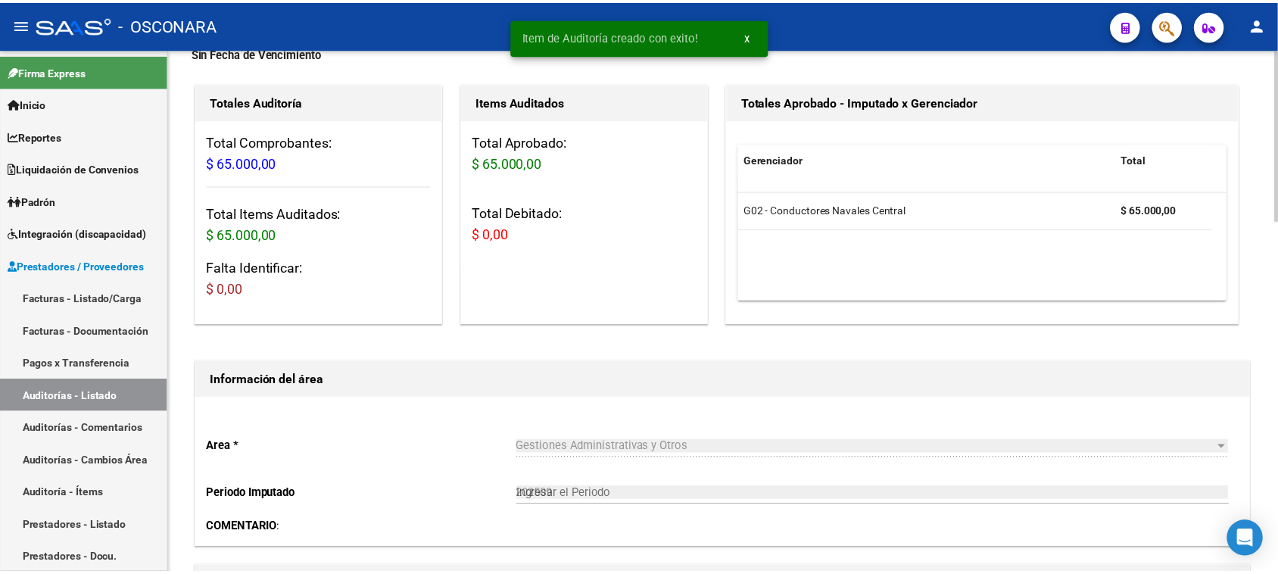
scroll to position [0, 0]
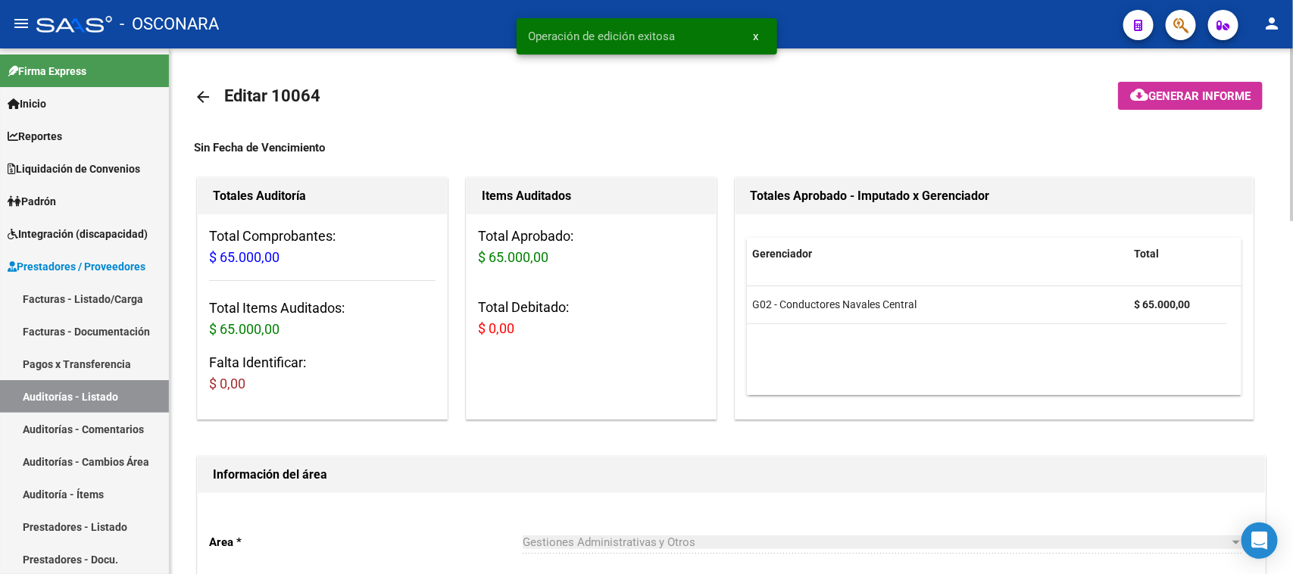
click at [1160, 92] on span "Generar informe" at bounding box center [1199, 96] width 102 height 14
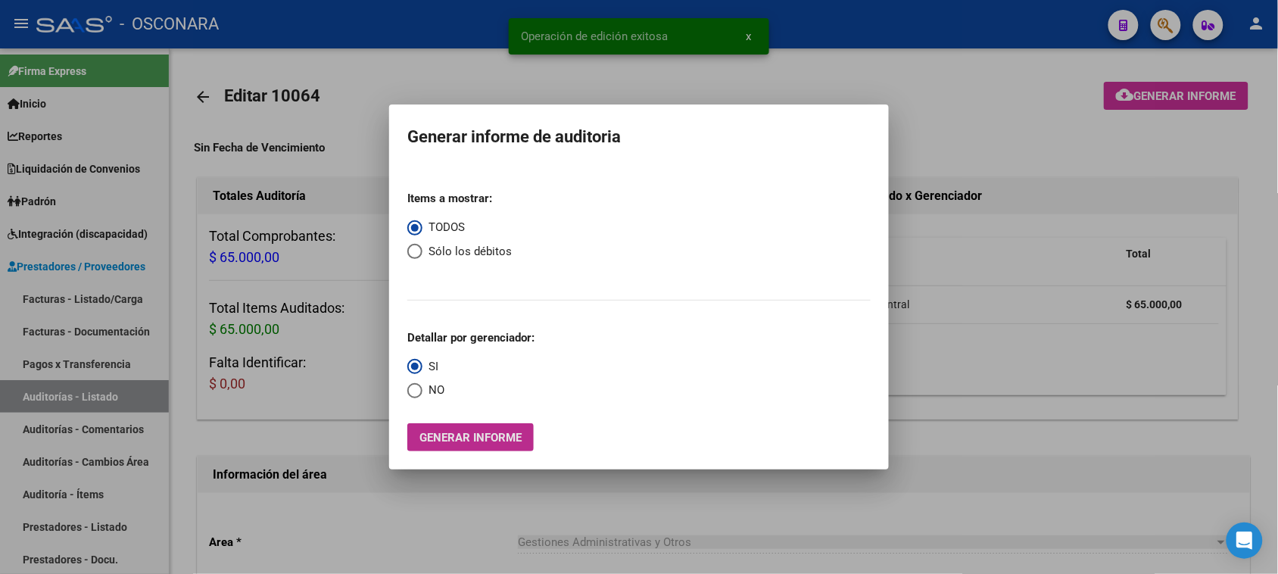
click at [493, 432] on span "Generar informe" at bounding box center [471, 438] width 102 height 14
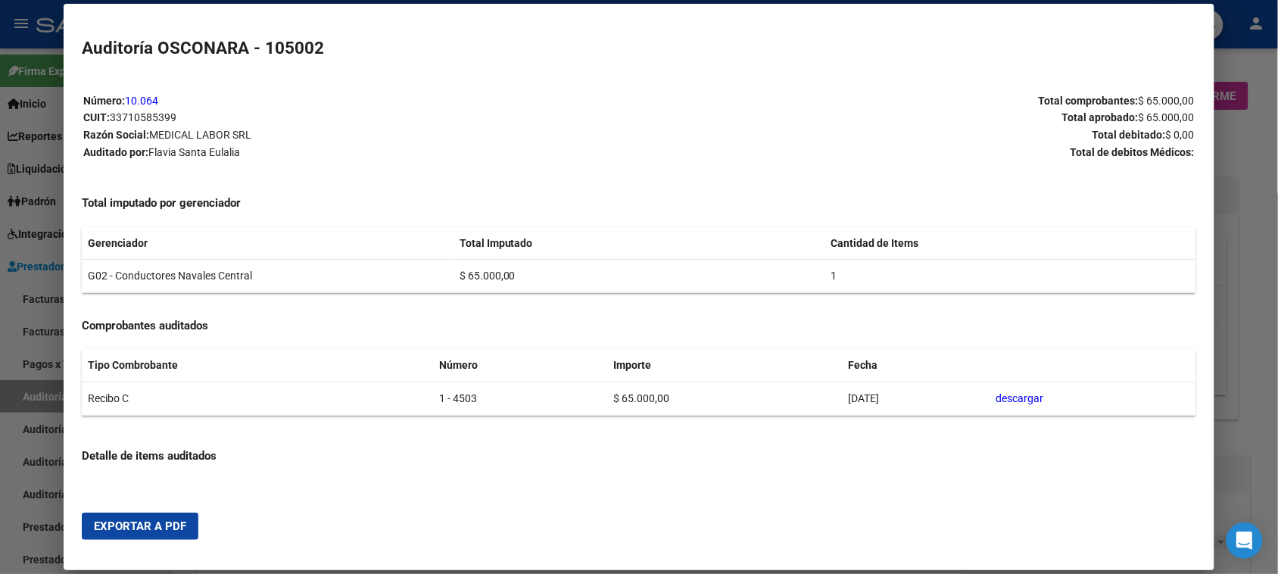
click at [158, 521] on span "Exportar a PDF" at bounding box center [140, 527] width 92 height 14
